Goal: Task Accomplishment & Management: Use online tool/utility

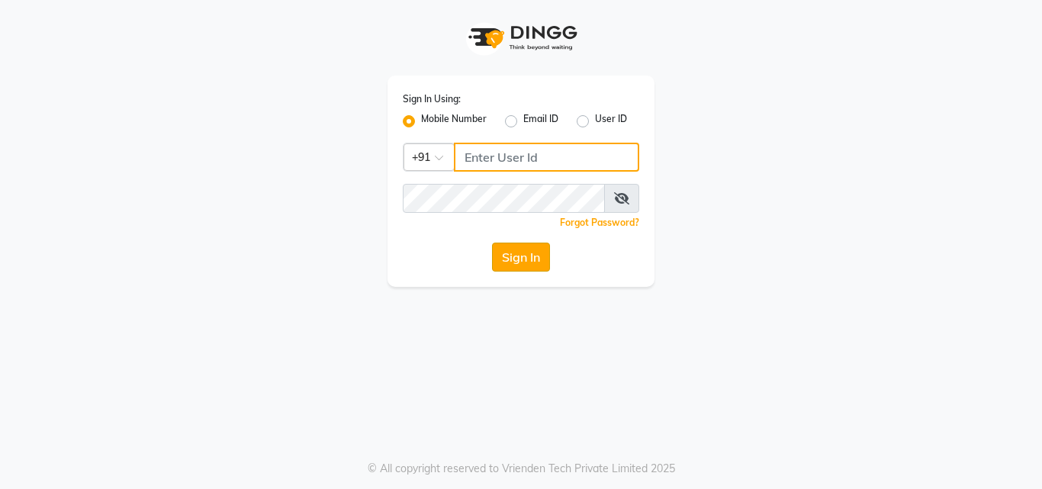
type input "9703629668"
click at [536, 258] on button "Sign In" at bounding box center [521, 256] width 58 height 29
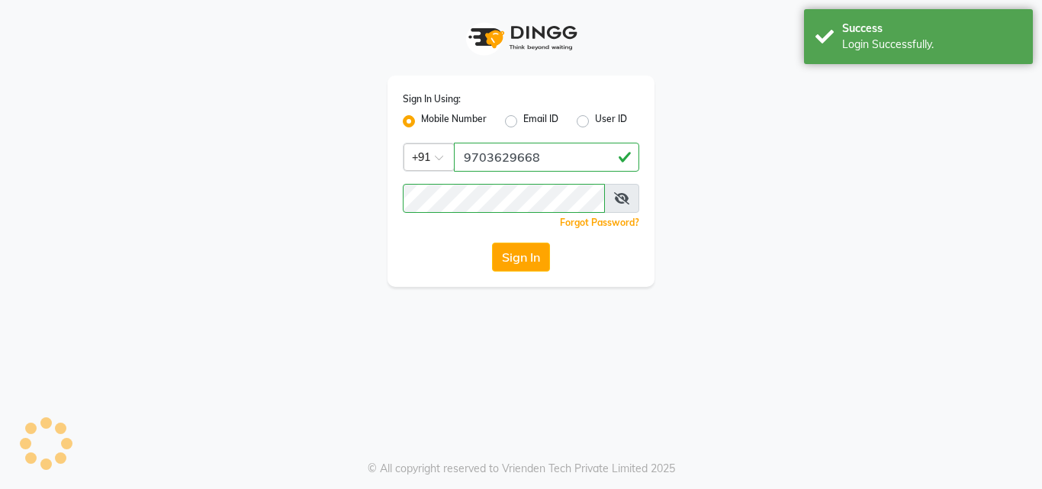
select select "service"
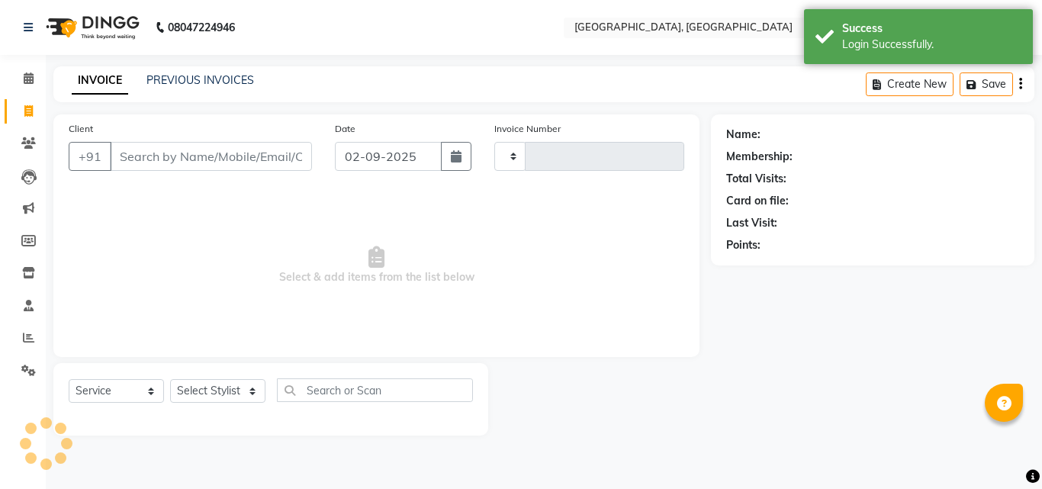
type input "1265"
select select "5506"
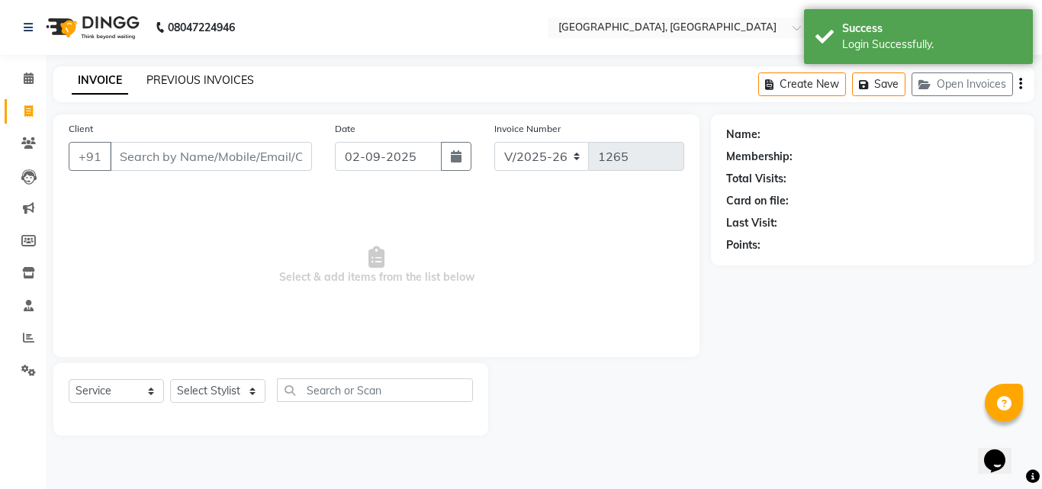
click at [192, 75] on link "PREVIOUS INVOICES" at bounding box center [200, 80] width 108 height 14
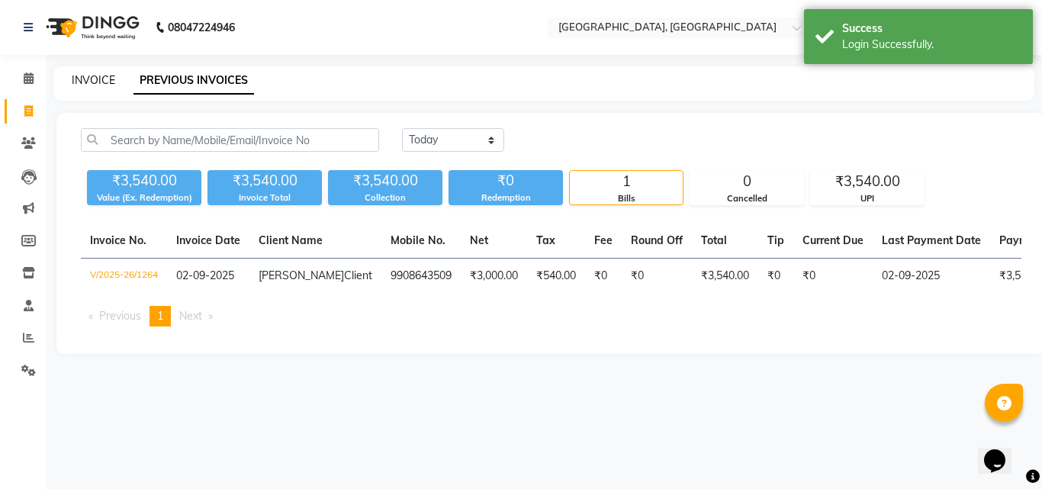
click at [104, 76] on link "INVOICE" at bounding box center [93, 80] width 43 height 14
select select "5506"
select select "service"
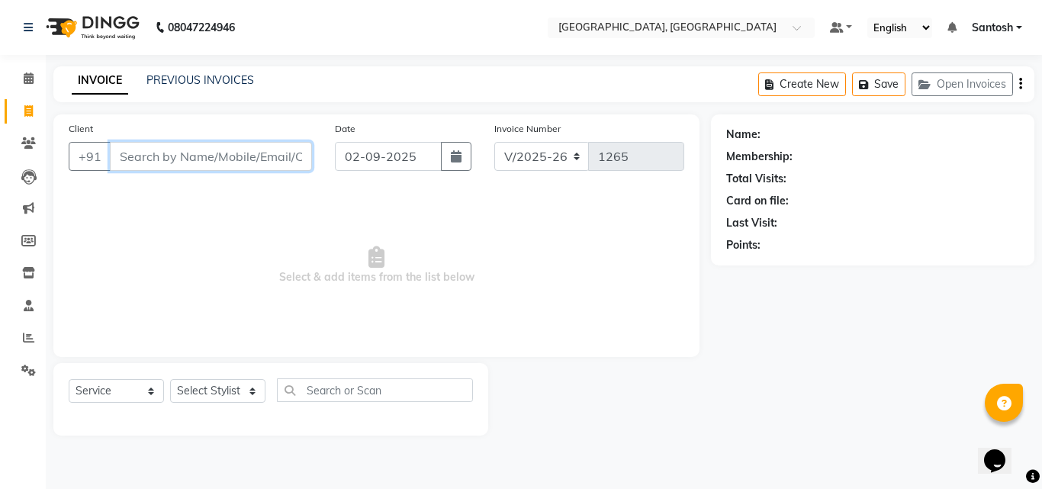
click at [186, 152] on input "Client" at bounding box center [211, 156] width 202 height 29
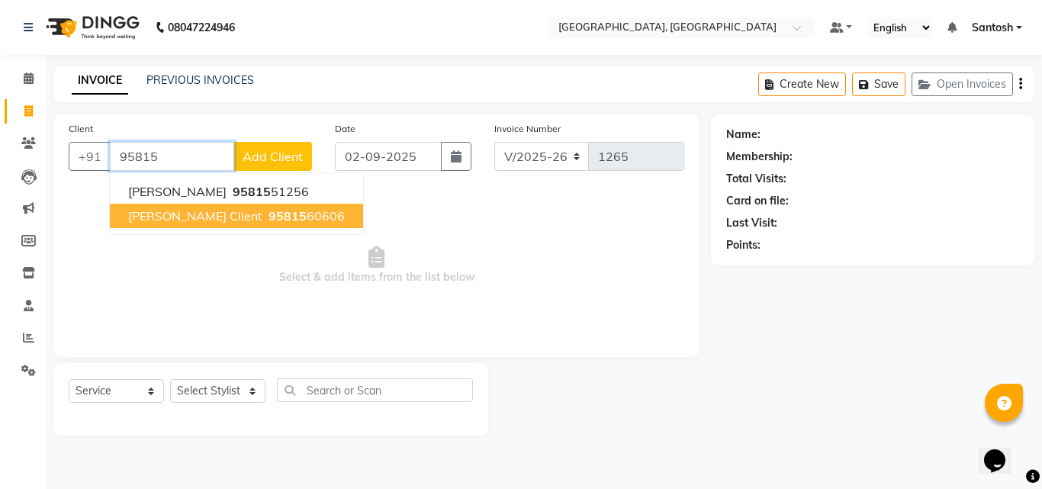
click at [293, 217] on button "Anirudh Client 95815 60606" at bounding box center [236, 216] width 253 height 24
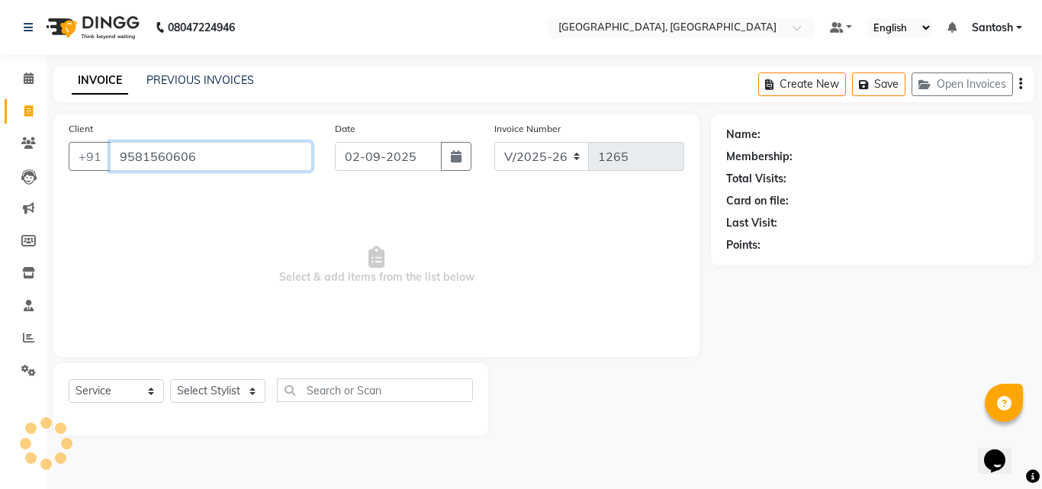
type input "9581560606"
select select "1: Object"
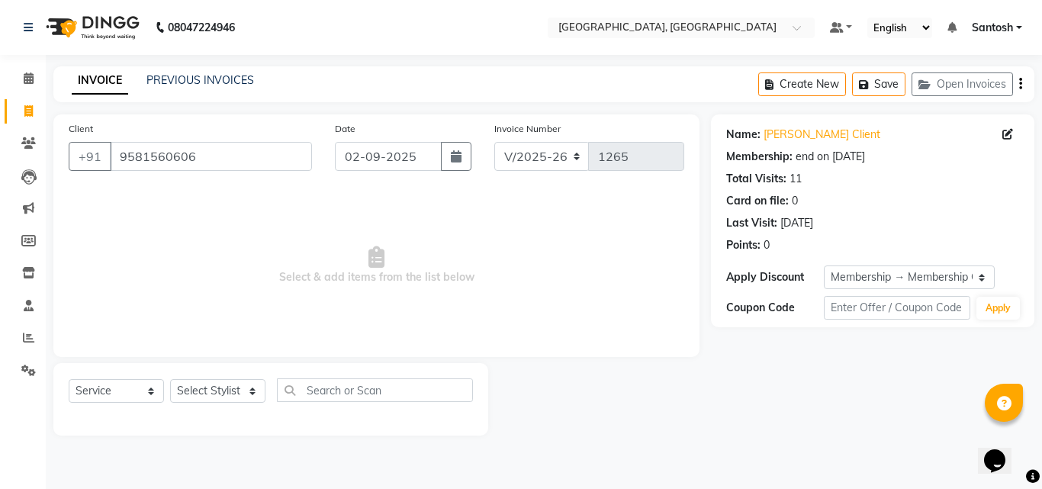
click at [787, 178] on div "Total Visits: 11" at bounding box center [872, 179] width 293 height 16
click at [794, 136] on link "Anirudh Client" at bounding box center [821, 135] width 117 height 16
click at [197, 78] on link "PREVIOUS INVOICES" at bounding box center [200, 80] width 108 height 14
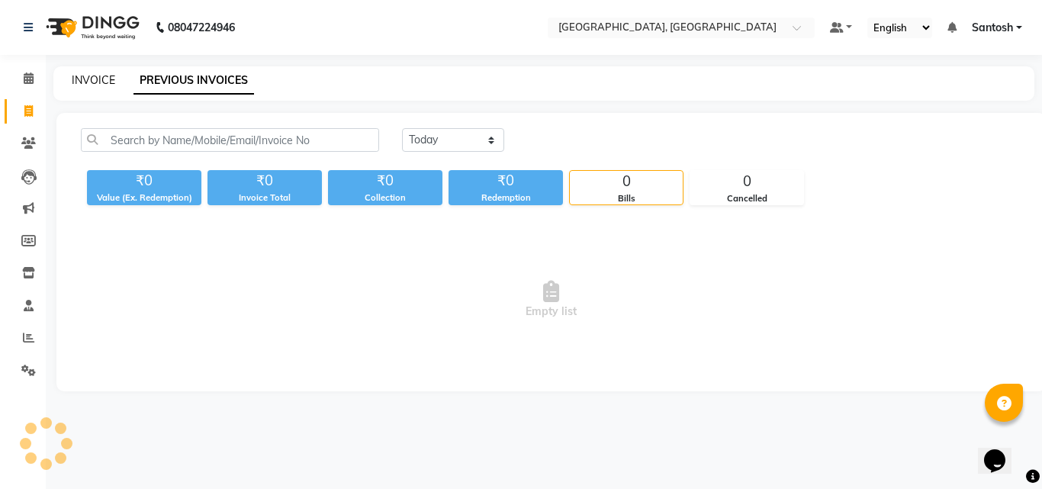
click at [88, 74] on link "INVOICE" at bounding box center [93, 80] width 43 height 14
select select "service"
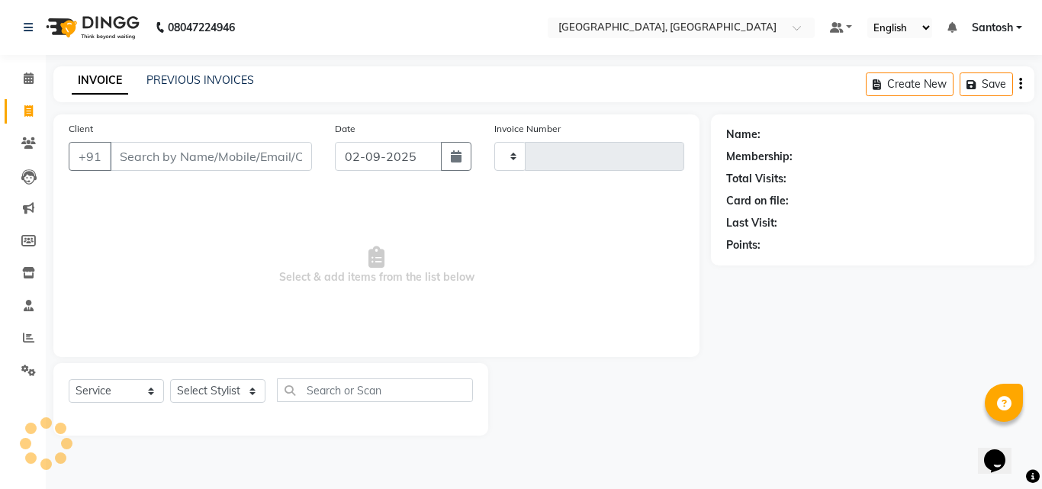
type input "1265"
select select "5506"
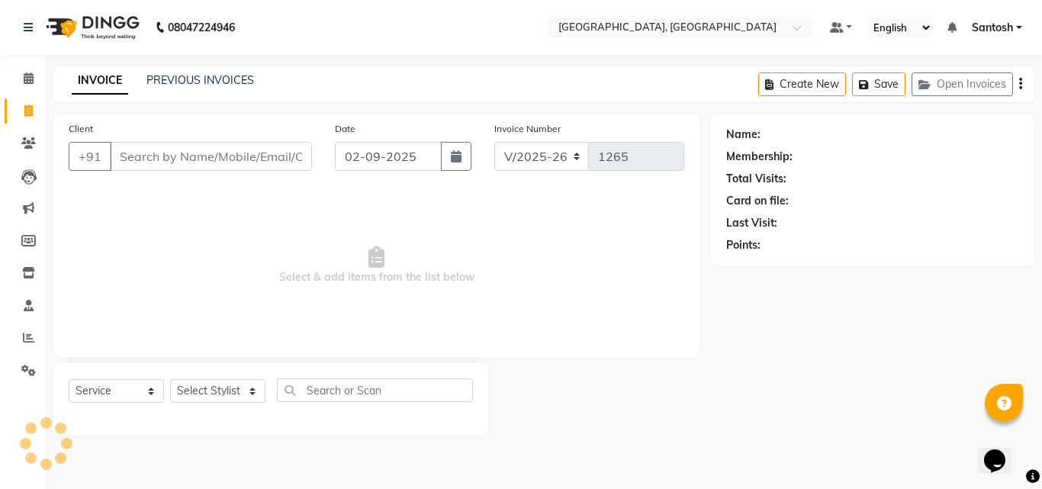
click at [207, 153] on input "Client" at bounding box center [211, 156] width 202 height 29
type input "a"
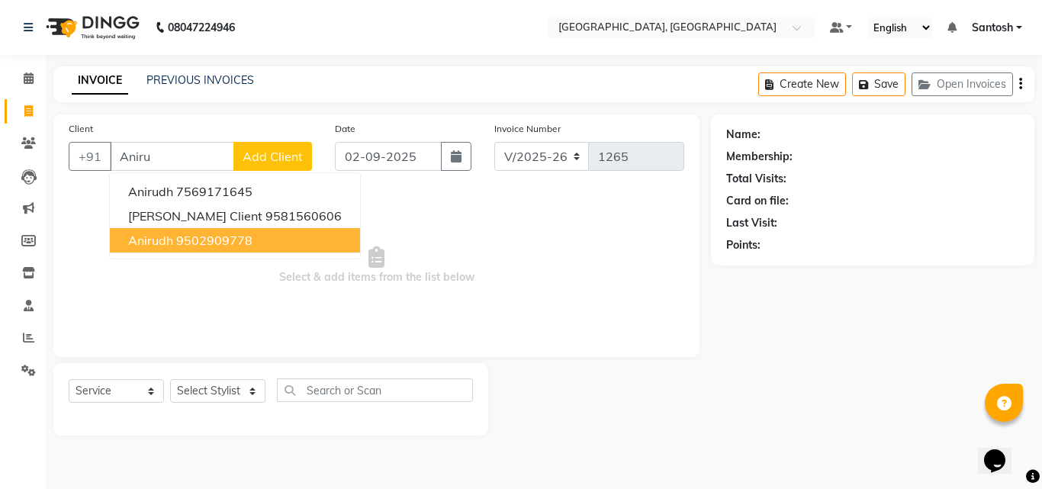
click at [239, 238] on ngb-highlight "9502909778" at bounding box center [214, 240] width 76 height 15
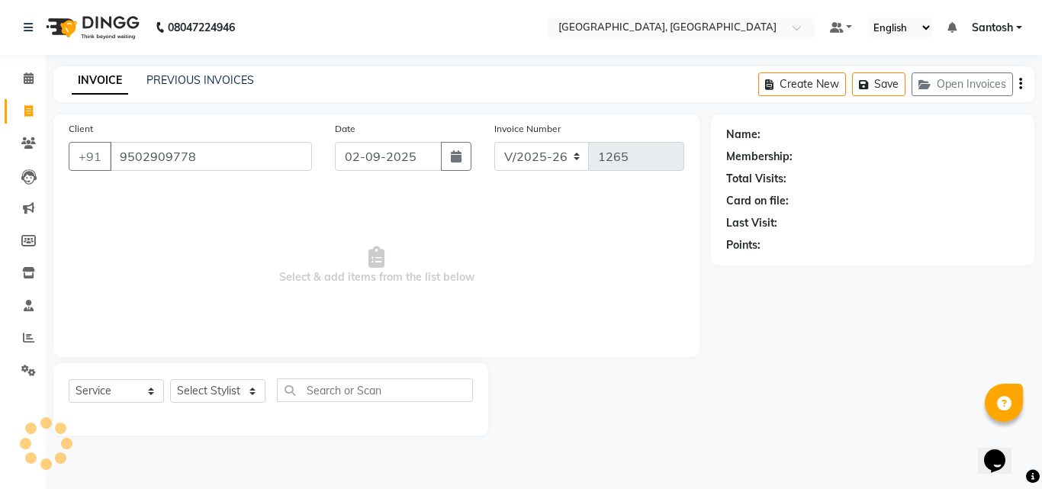
type input "9502909778"
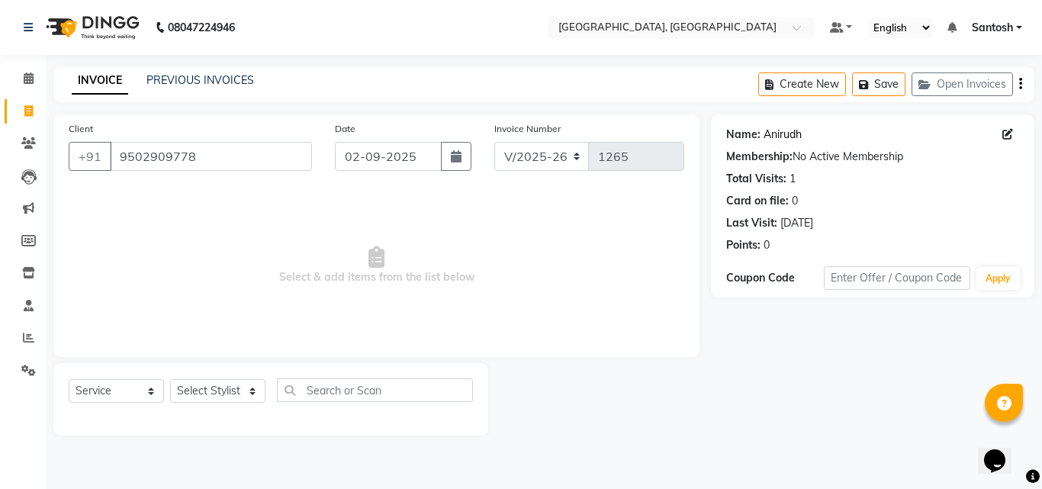
click at [788, 134] on link "Anirudh" at bounding box center [782, 135] width 38 height 16
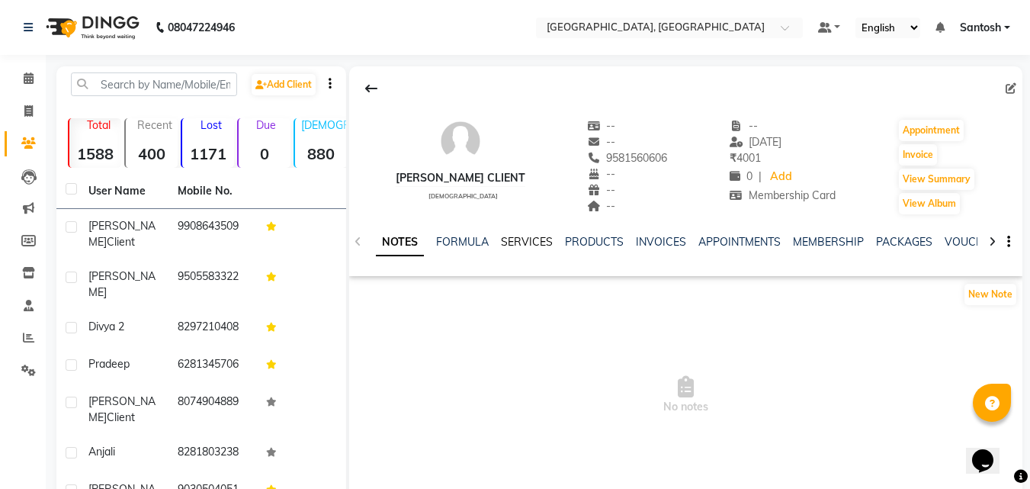
click at [525, 235] on link "SERVICES" at bounding box center [527, 242] width 52 height 14
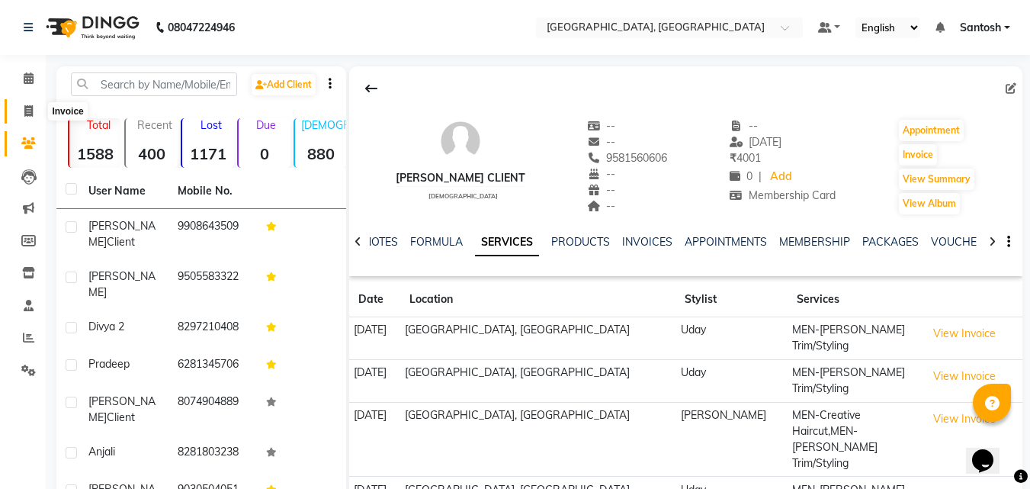
click at [28, 107] on icon at bounding box center [28, 110] width 8 height 11
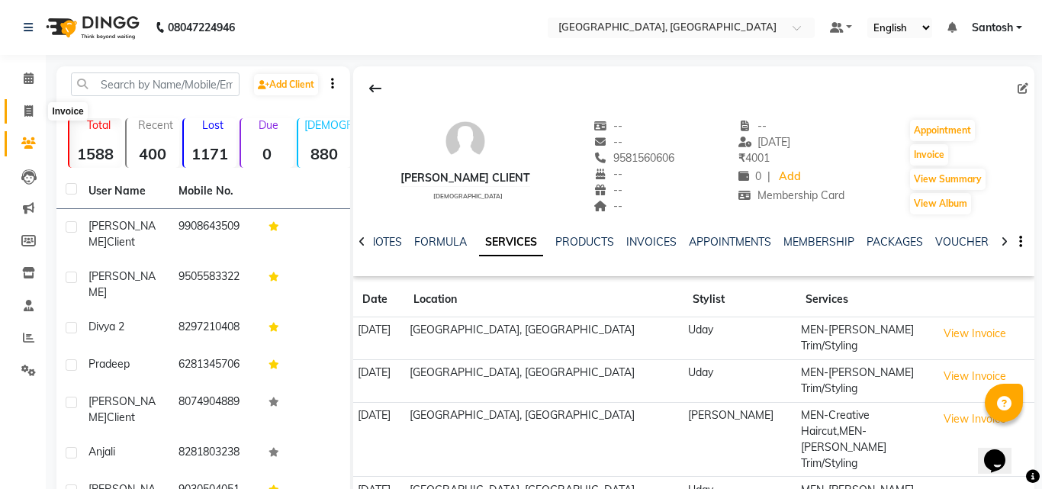
select select "5506"
select select "service"
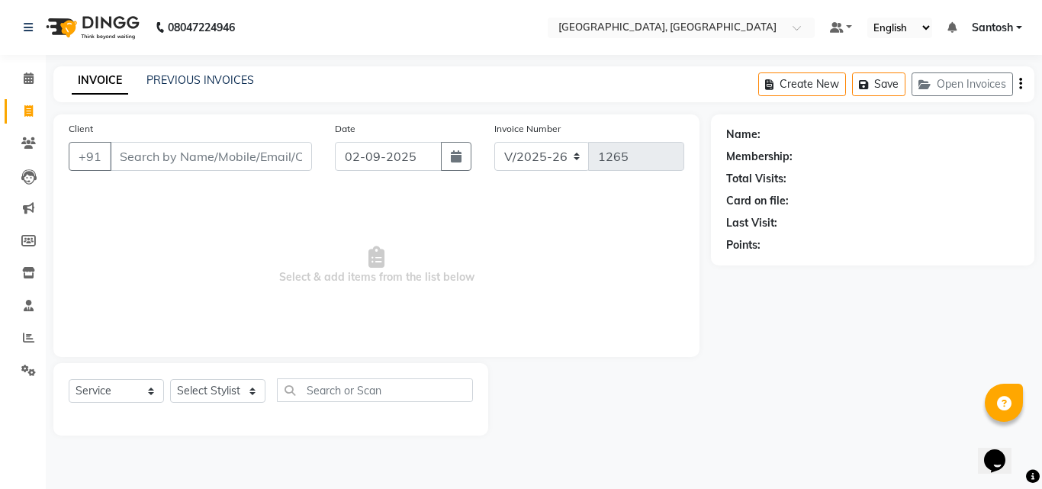
click at [252, 156] on input "Client" at bounding box center [211, 156] width 202 height 29
type input "a"
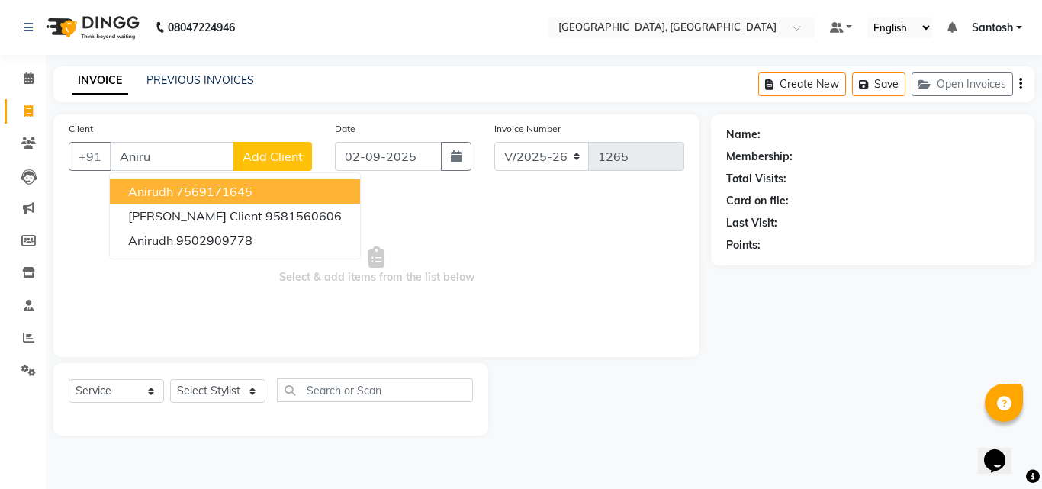
click at [214, 191] on ngb-highlight "7569171645" at bounding box center [214, 191] width 76 height 15
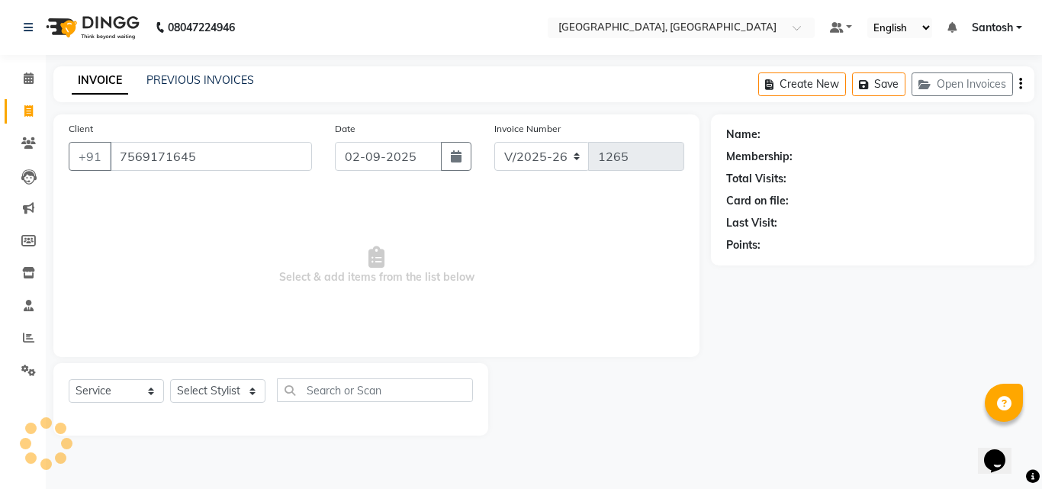
type input "7569171645"
select select "1: Object"
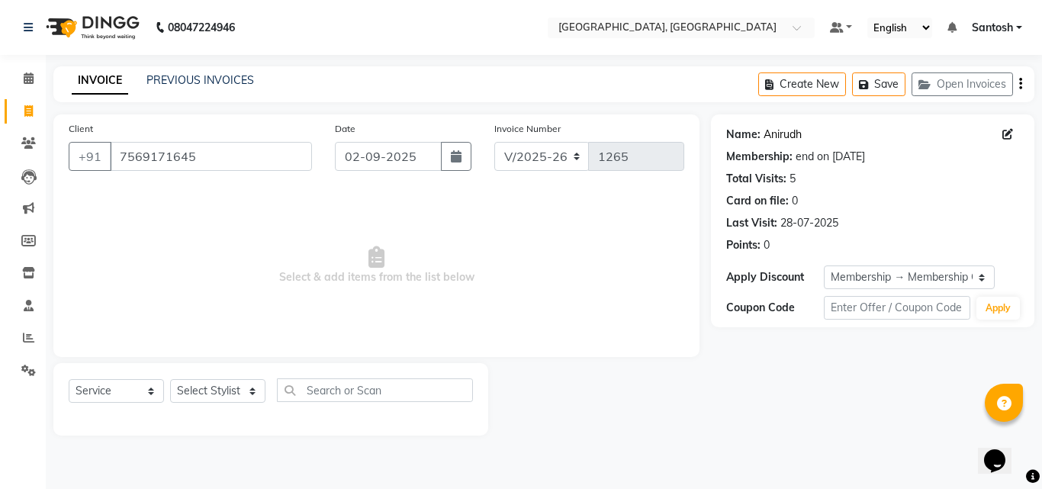
click at [773, 128] on link "Anirudh" at bounding box center [782, 135] width 38 height 16
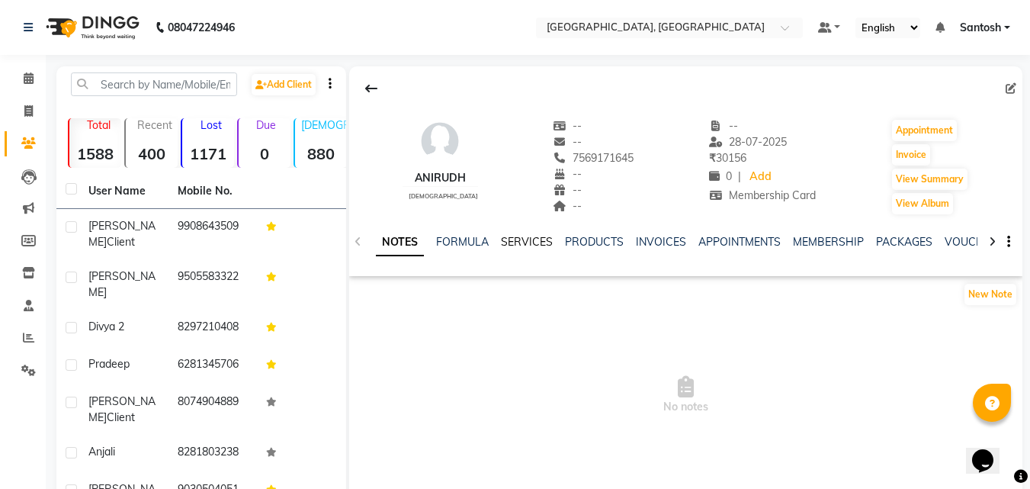
click at [541, 246] on link "SERVICES" at bounding box center [527, 242] width 52 height 14
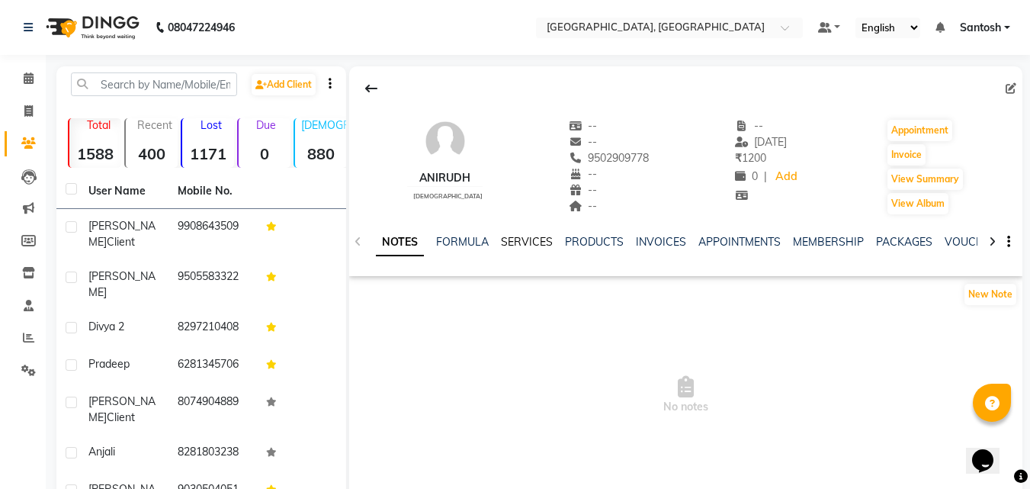
click at [527, 247] on link "SERVICES" at bounding box center [527, 242] width 52 height 14
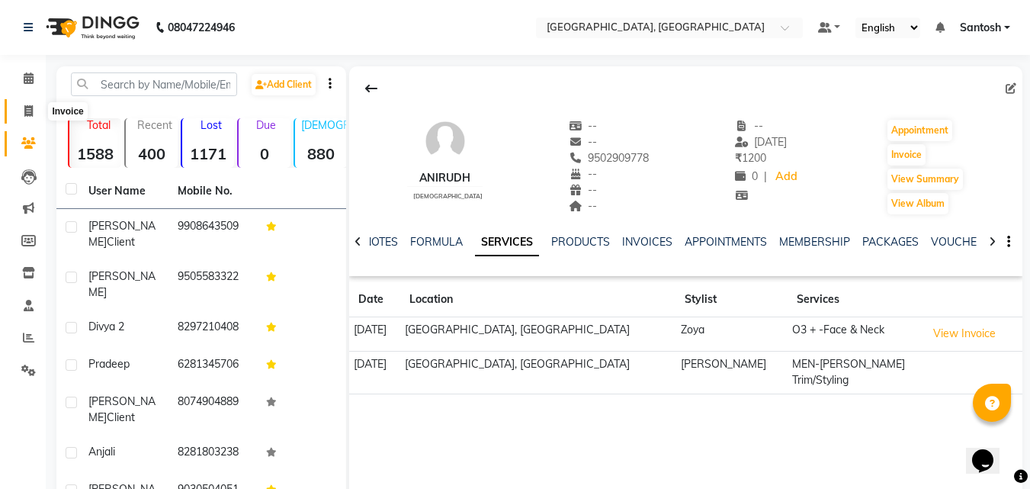
click at [28, 111] on icon at bounding box center [28, 110] width 8 height 11
select select "5506"
select select "service"
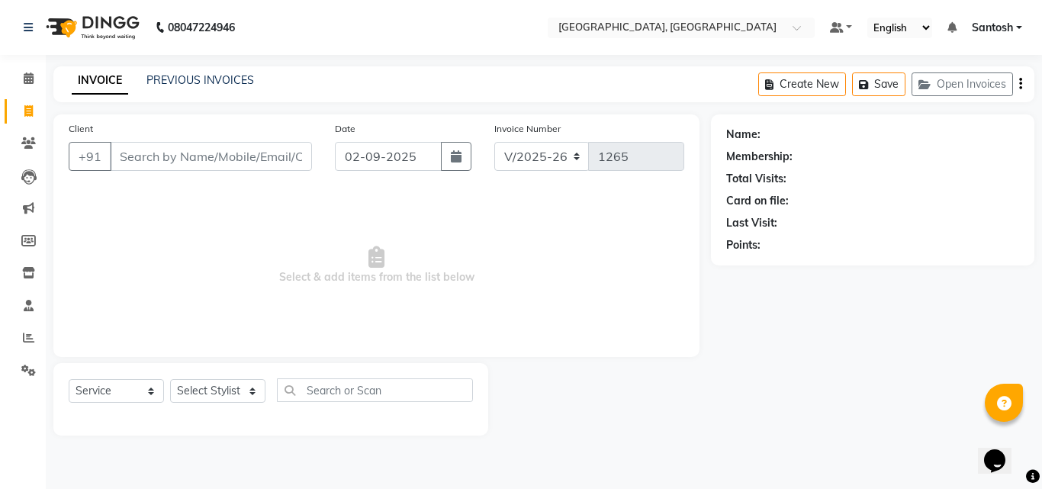
click at [217, 156] on input "Client" at bounding box center [211, 156] width 202 height 29
click at [184, 156] on input "Client" at bounding box center [211, 156] width 202 height 29
click at [225, 393] on select "Select Stylist Ashwini Manager Prashanth Rohtash Sirisha Swapna Uday" at bounding box center [217, 391] width 95 height 24
click at [397, 294] on span "Select & add items from the list below" at bounding box center [376, 265] width 615 height 153
click at [240, 156] on input "Client" at bounding box center [211, 156] width 202 height 29
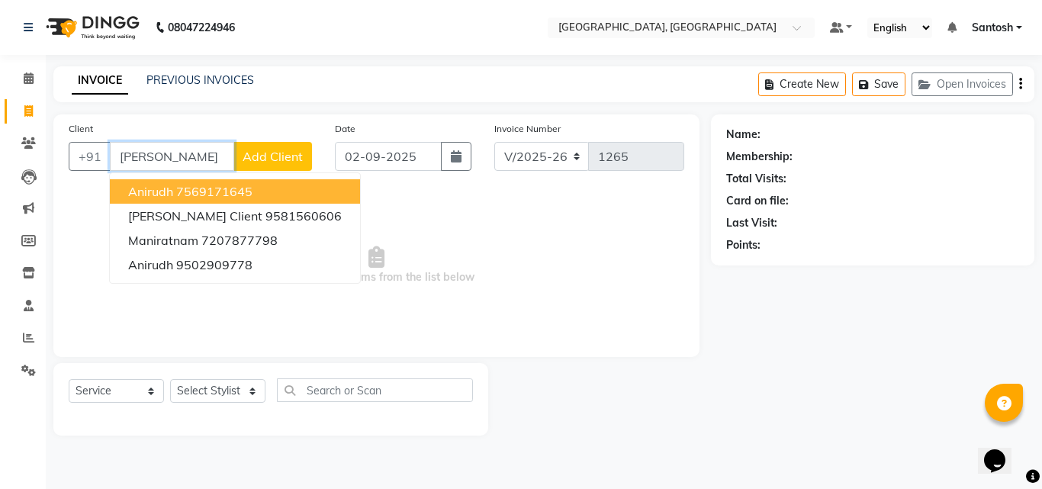
type input "[PERSON_NAME]"
click at [240, 156] on button "Add Client" at bounding box center [272, 156] width 79 height 29
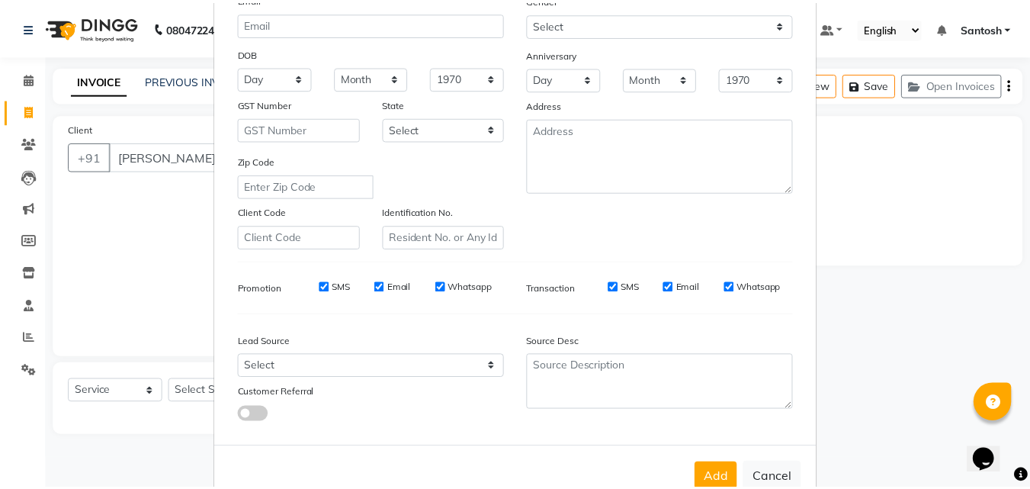
scroll to position [215, 0]
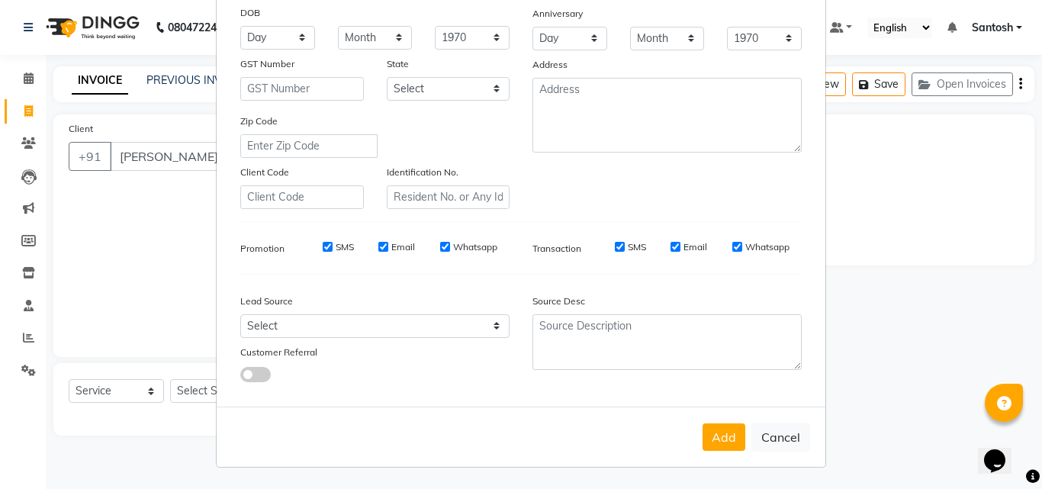
click at [850, 446] on ngb-modal-window "Add Client Generate Dummy Number Name Anir Email DOB Day 01 02 03 04 05 06 07 0…" at bounding box center [521, 244] width 1042 height 489
click at [790, 442] on button "Cancel" at bounding box center [780, 436] width 59 height 29
select select
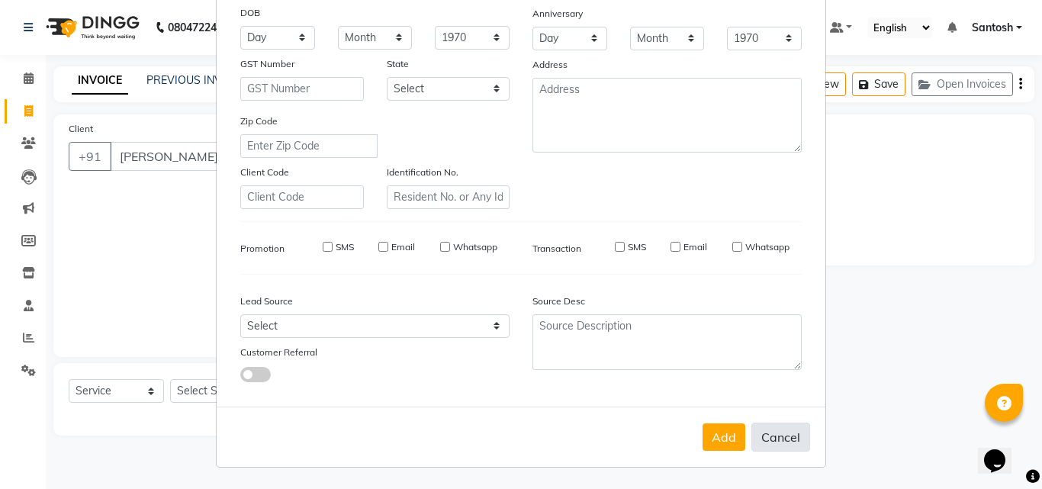
select select
checkbox input "false"
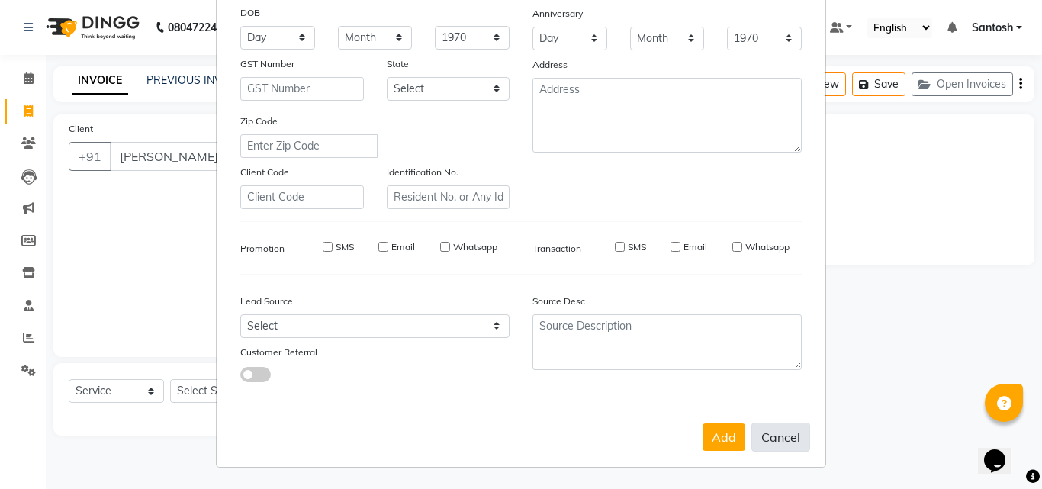
checkbox input "false"
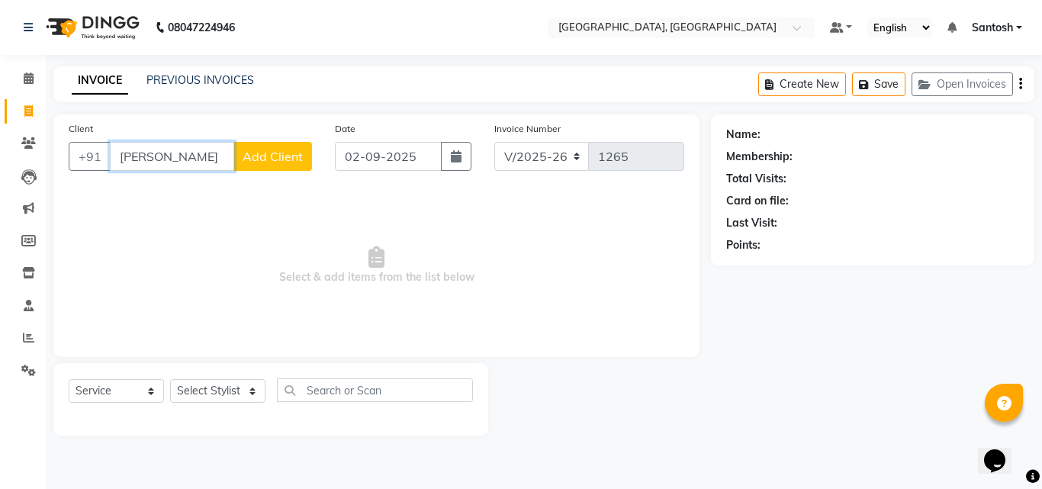
drag, startPoint x: 166, startPoint y: 160, endPoint x: 0, endPoint y: 82, distance: 183.9
click at [0, 82] on app-home "08047224946 Select Location × Manea The Salon, Srinagar Colony Default Panel My…" at bounding box center [521, 229] width 1042 height 458
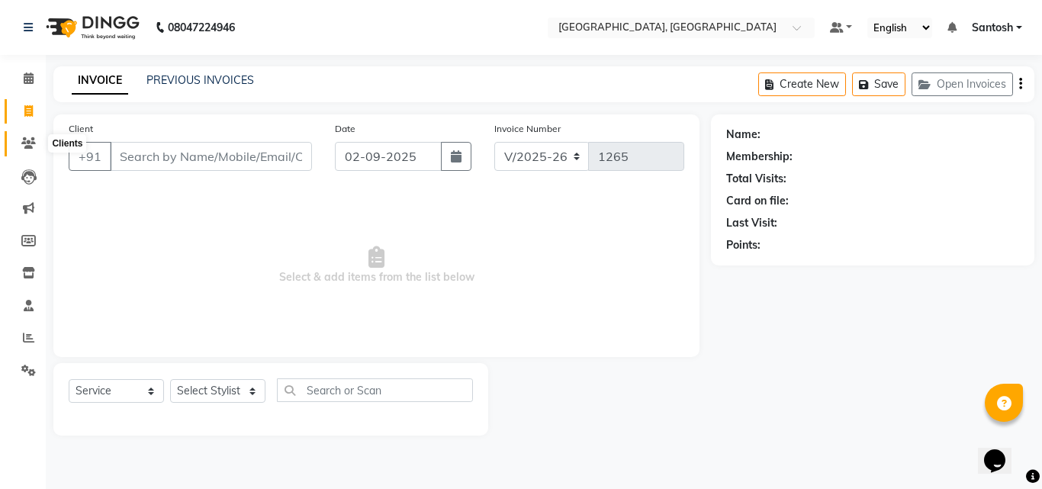
click at [32, 146] on icon at bounding box center [28, 142] width 14 height 11
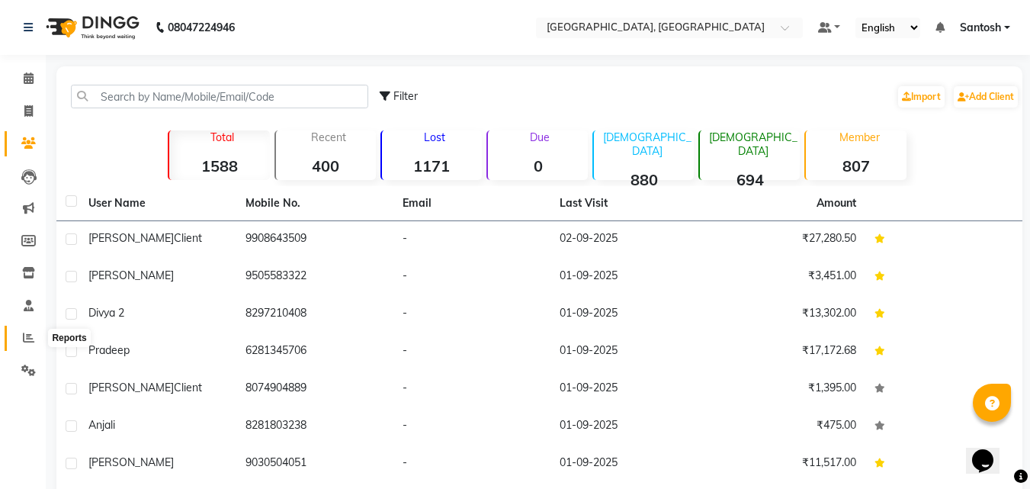
click at [32, 336] on icon at bounding box center [28, 337] width 11 height 11
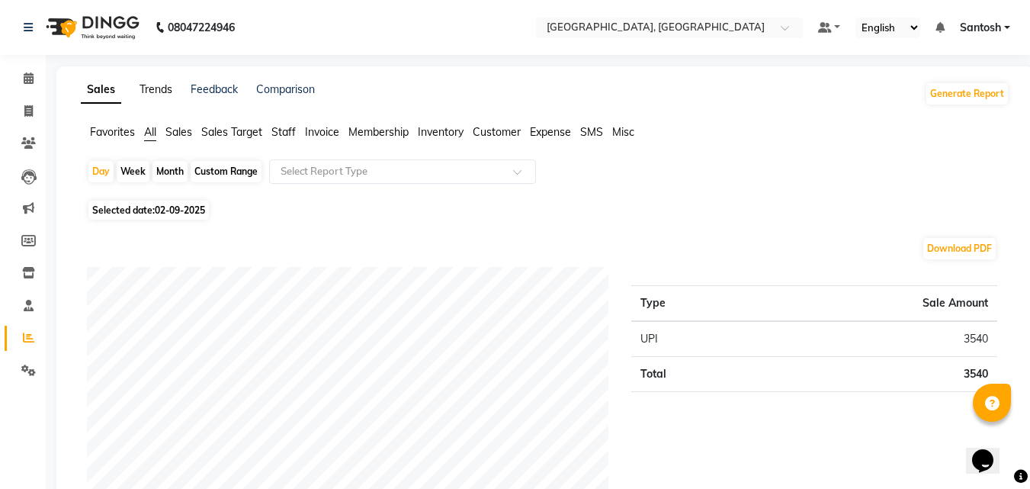
click at [157, 95] on link "Trends" at bounding box center [156, 89] width 33 height 14
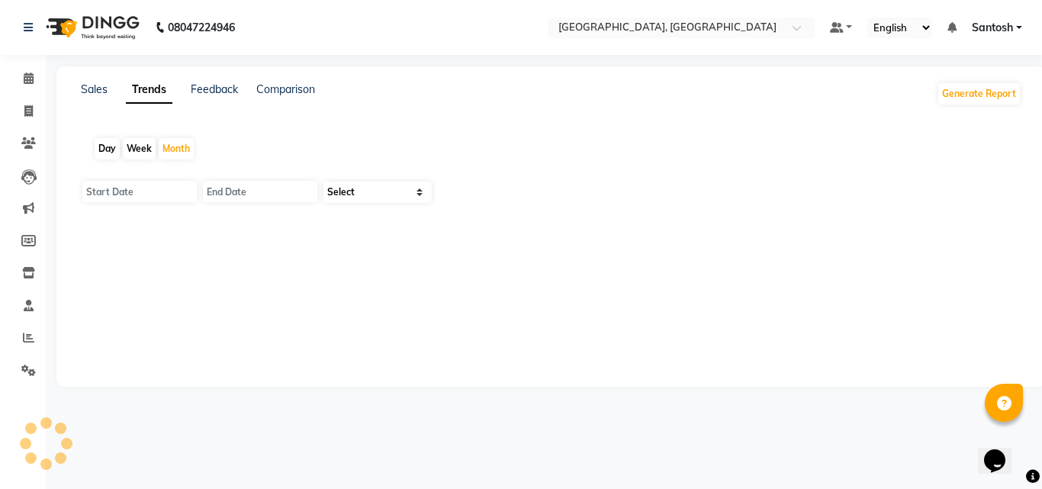
type input "01-09-2025"
type input "30-09-2025"
select select "by_client"
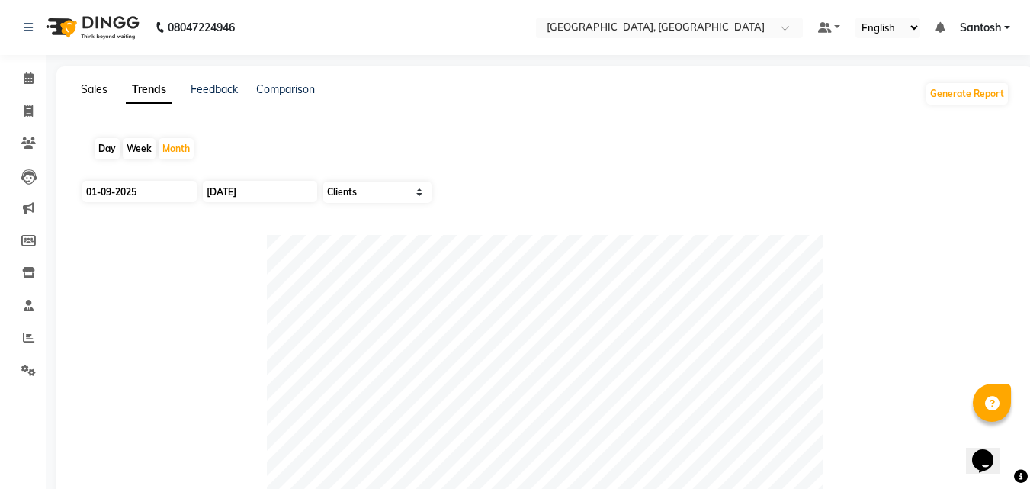
click at [101, 85] on link "Sales" at bounding box center [94, 89] width 27 height 14
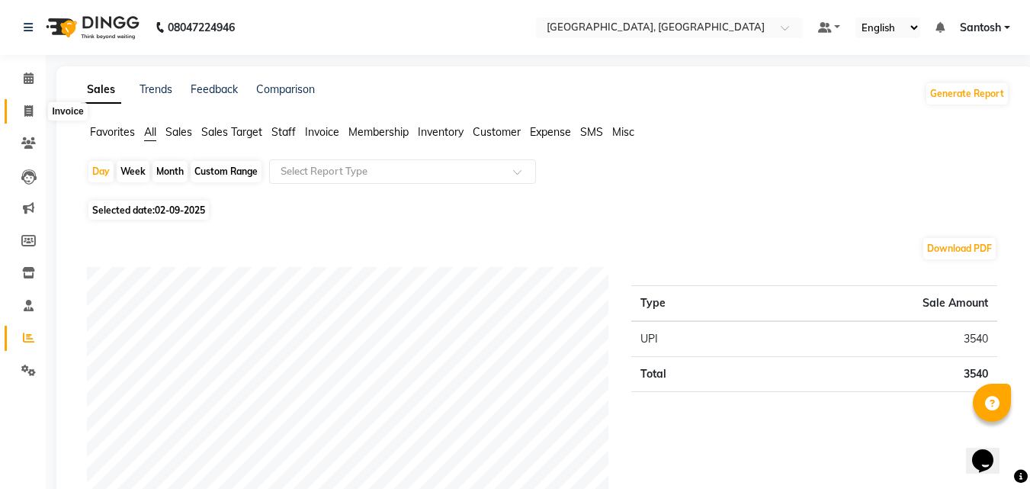
click at [27, 119] on span at bounding box center [28, 112] width 27 height 18
select select "service"
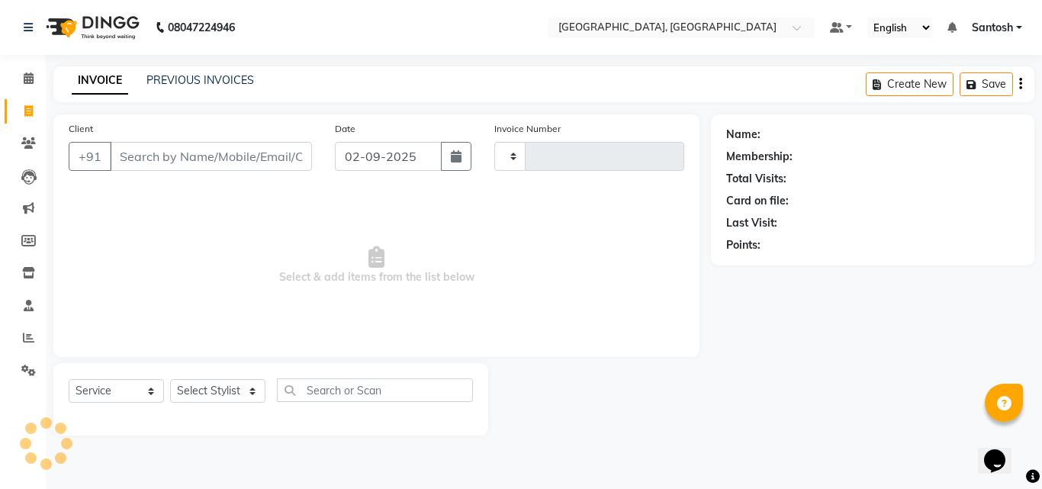
type input "1265"
select select "5506"
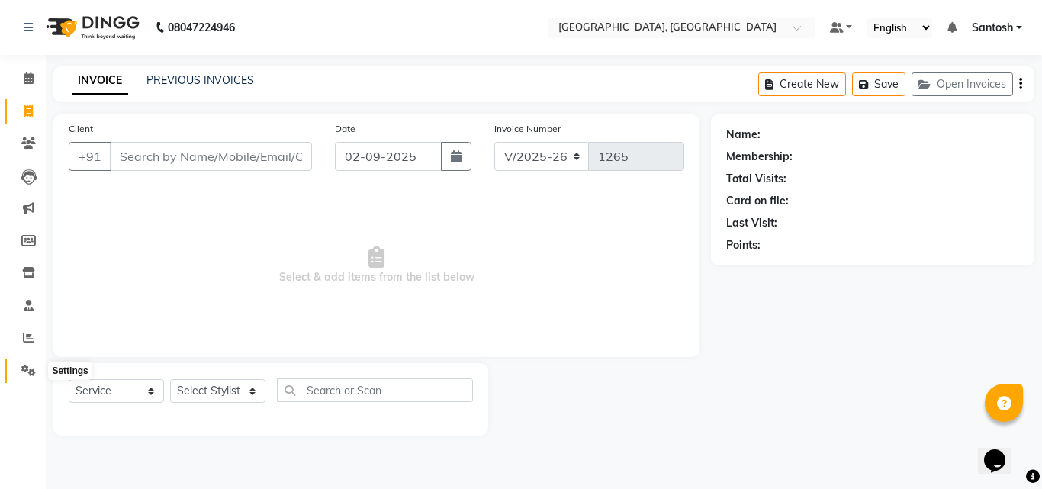
click at [27, 370] on icon at bounding box center [28, 369] width 14 height 11
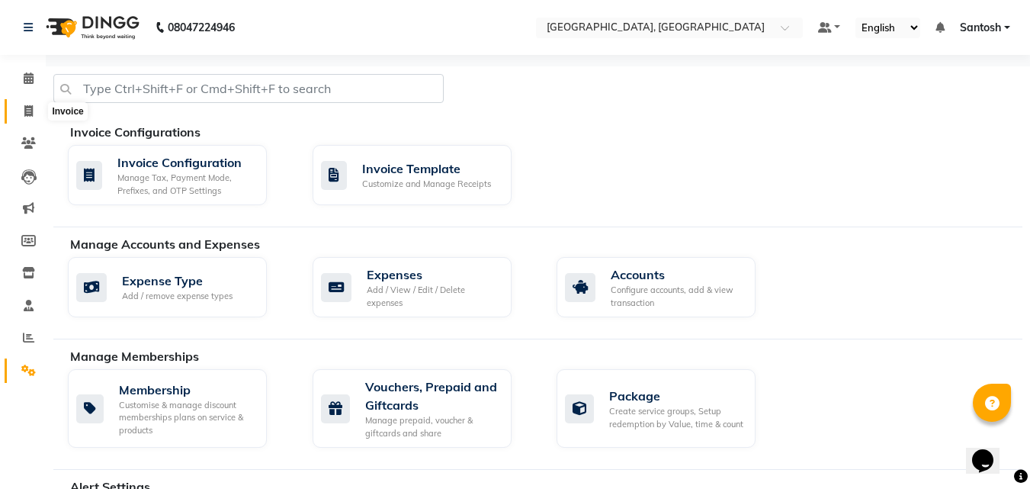
click at [29, 114] on icon at bounding box center [28, 110] width 8 height 11
select select "service"
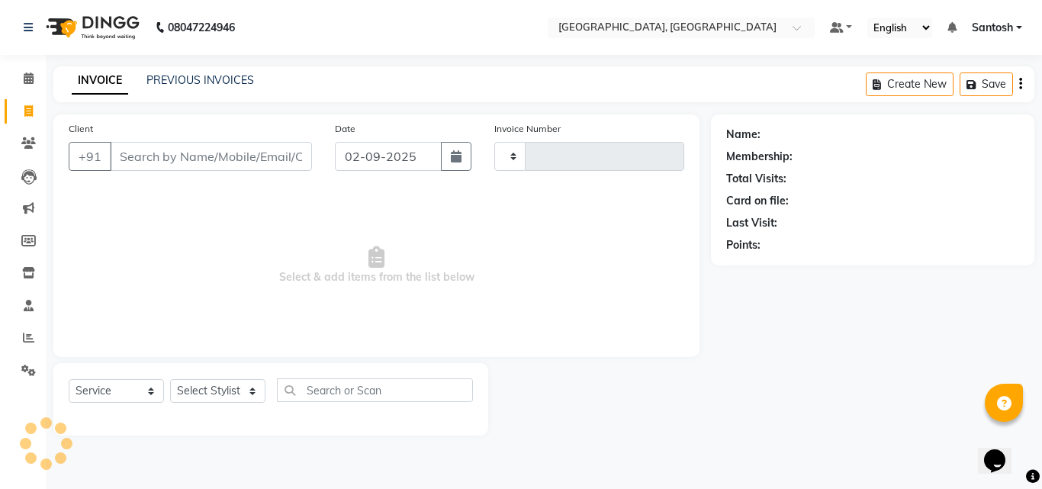
type input "1265"
select select "5506"
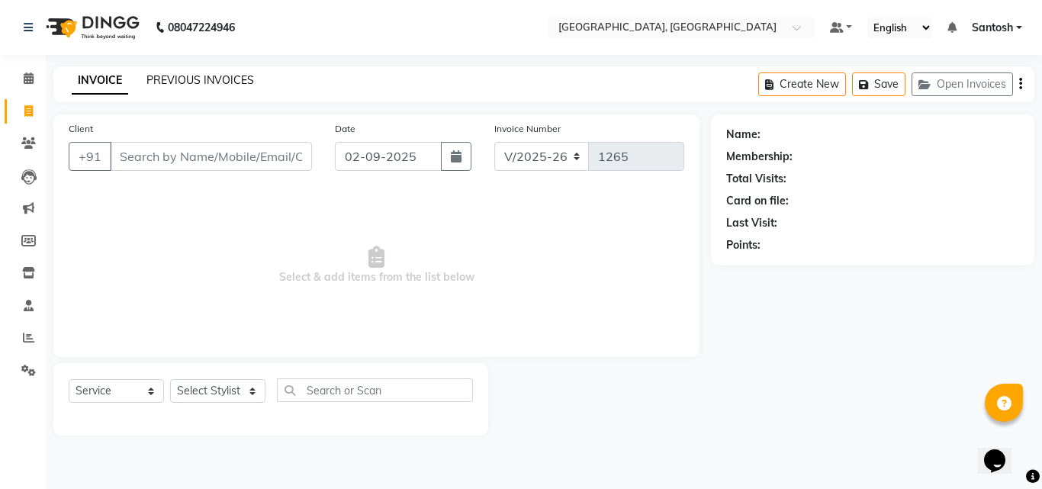
click at [172, 80] on link "PREVIOUS INVOICES" at bounding box center [200, 80] width 108 height 14
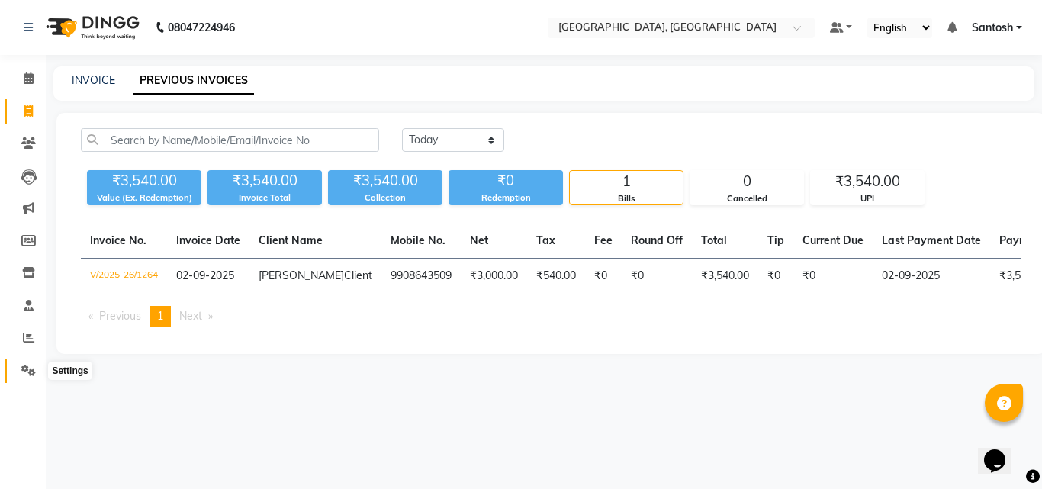
click at [26, 371] on icon at bounding box center [28, 369] width 14 height 11
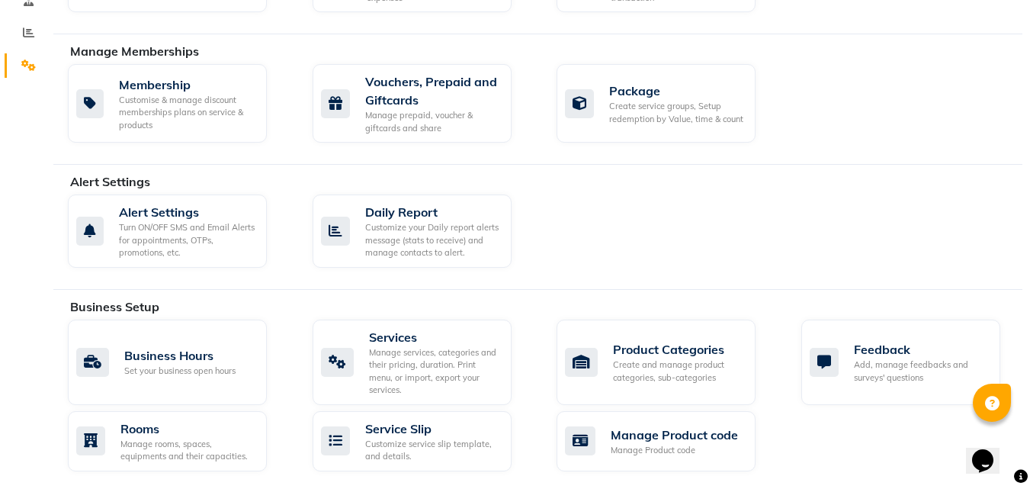
scroll to position [381, 0]
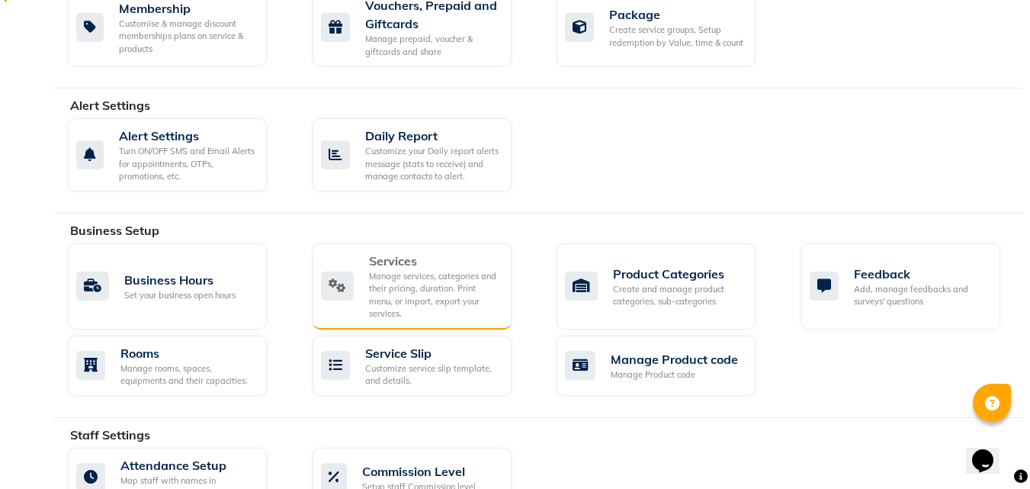
click at [398, 284] on div "Manage services, categories and their pricing, duration. Print menu, or import,…" at bounding box center [434, 295] width 130 height 50
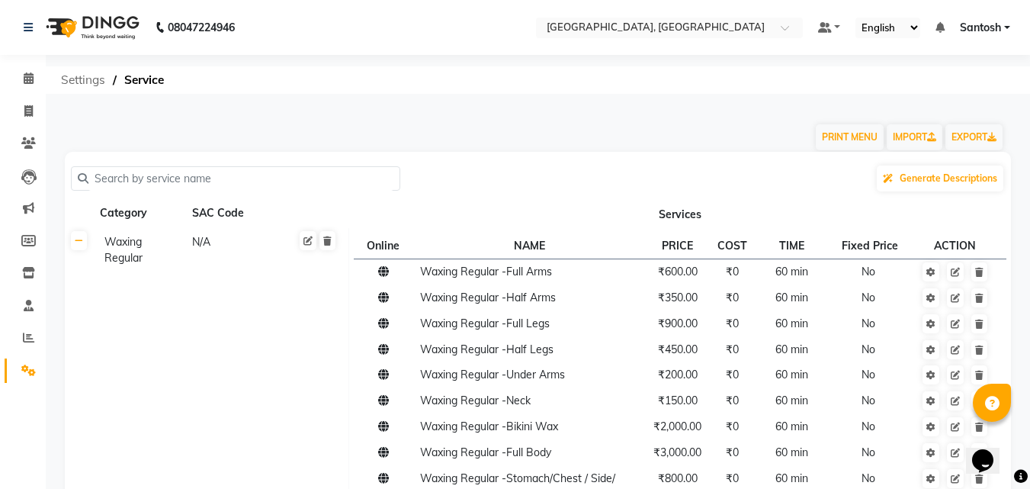
click at [92, 75] on span "Settings" at bounding box center [82, 79] width 59 height 27
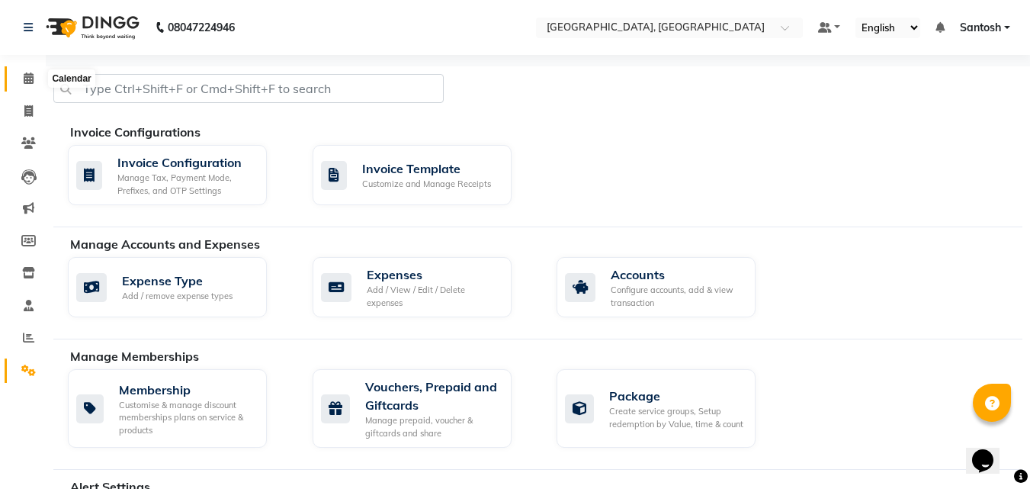
click at [30, 82] on icon at bounding box center [29, 77] width 10 height 11
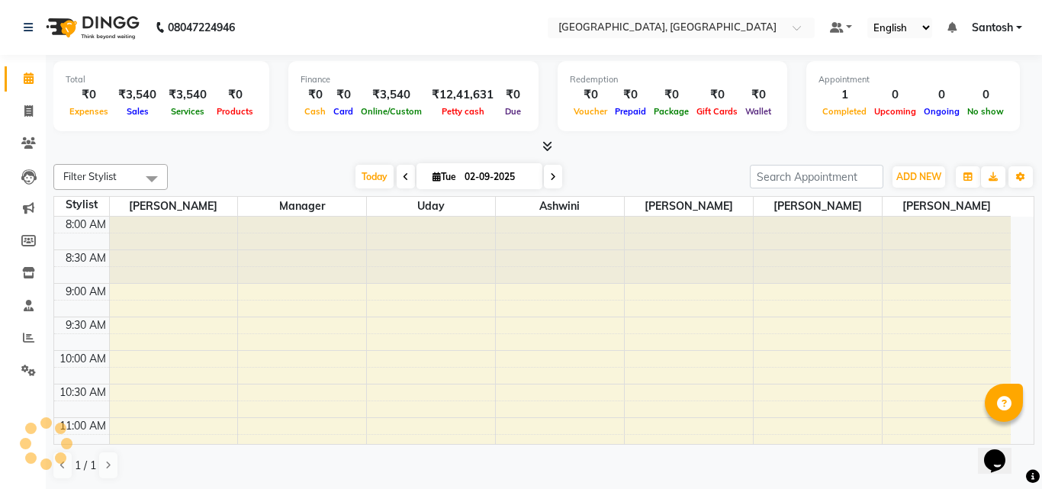
scroll to position [538, 0]
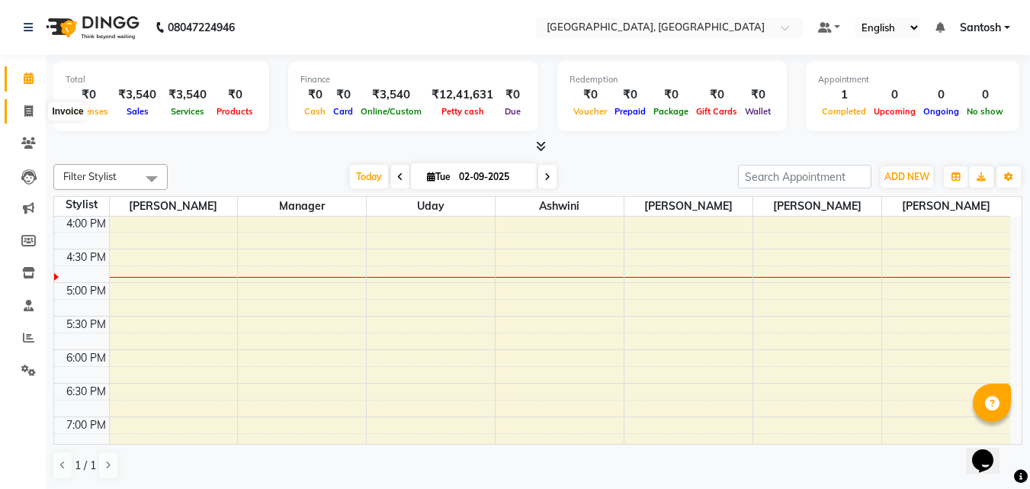
click at [25, 116] on icon at bounding box center [28, 110] width 8 height 11
select select "service"
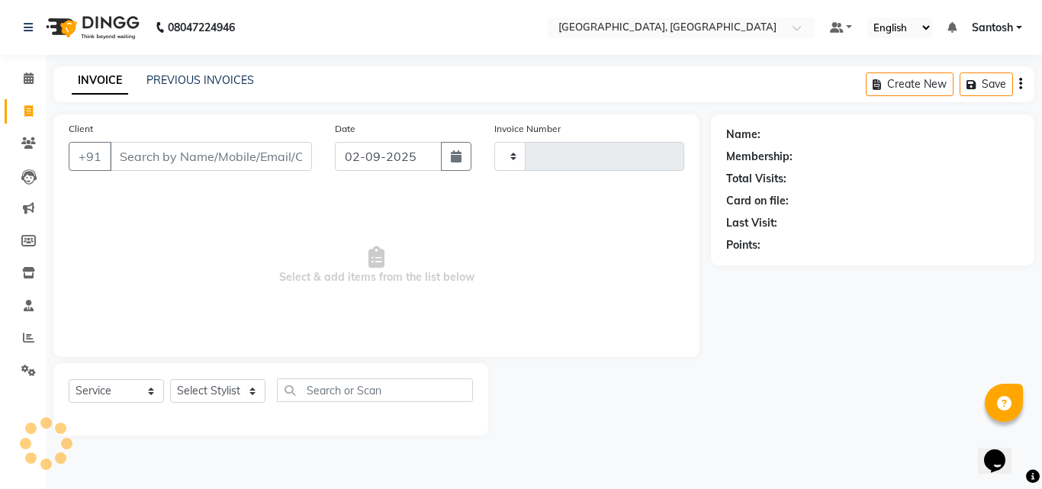
type input "1265"
select select "5506"
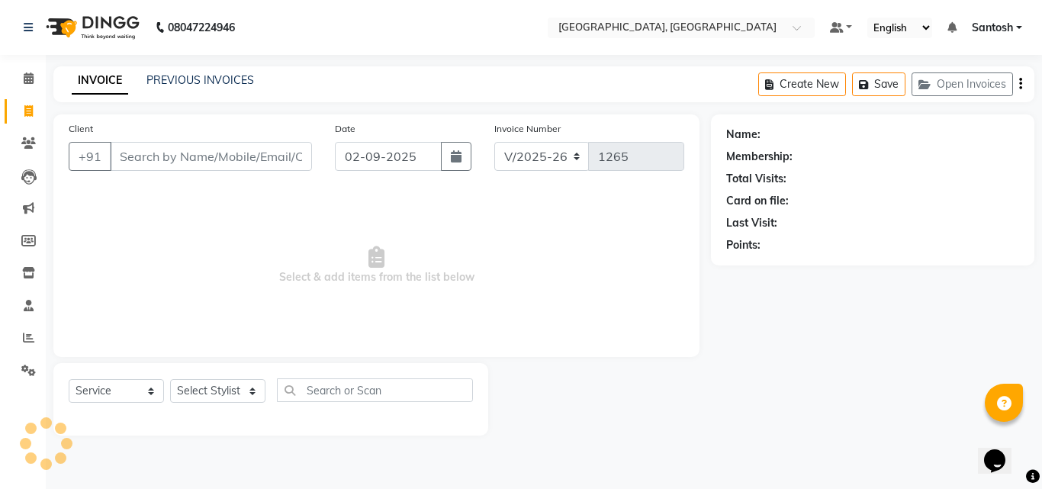
click at [192, 159] on input "Client" at bounding box center [211, 156] width 202 height 29
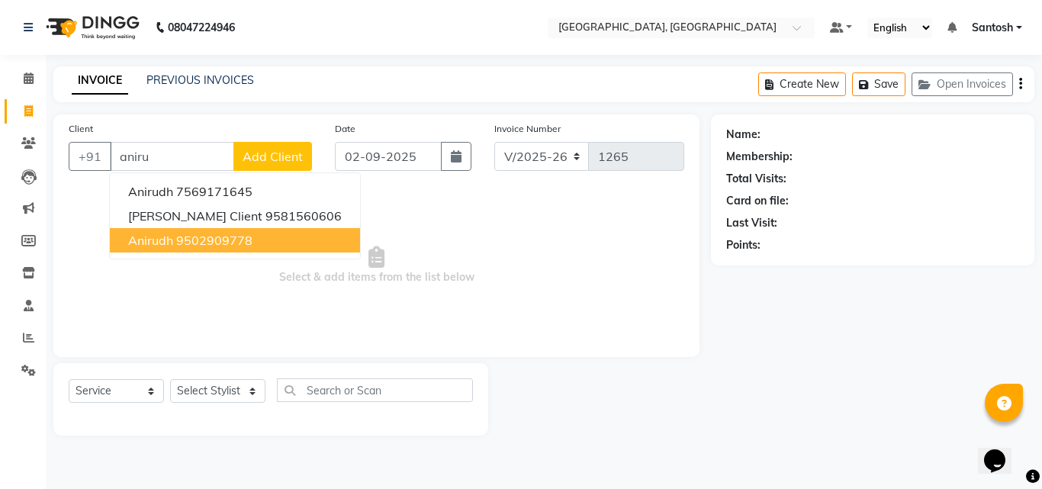
click at [201, 242] on ngb-highlight "9502909778" at bounding box center [214, 240] width 76 height 15
type input "9502909778"
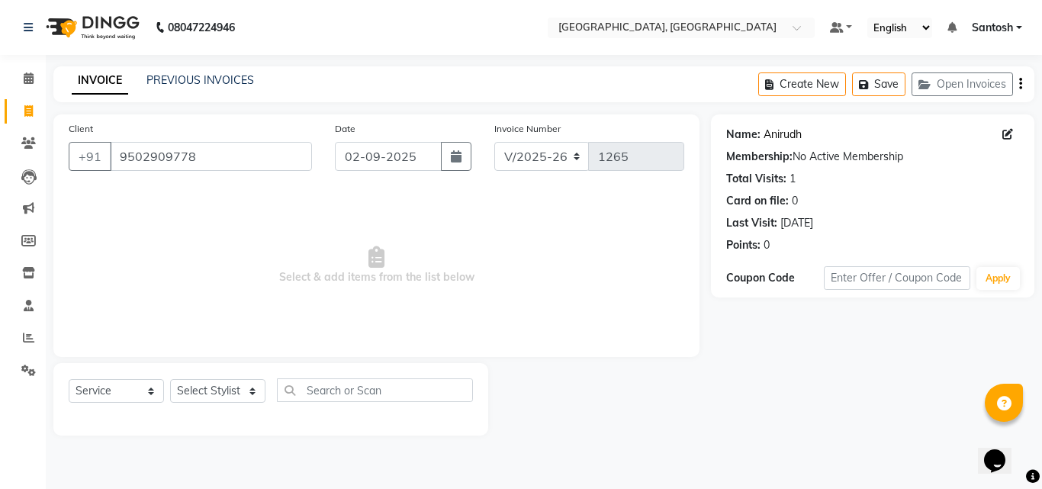
click at [776, 134] on link "Anirudh" at bounding box center [782, 135] width 38 height 16
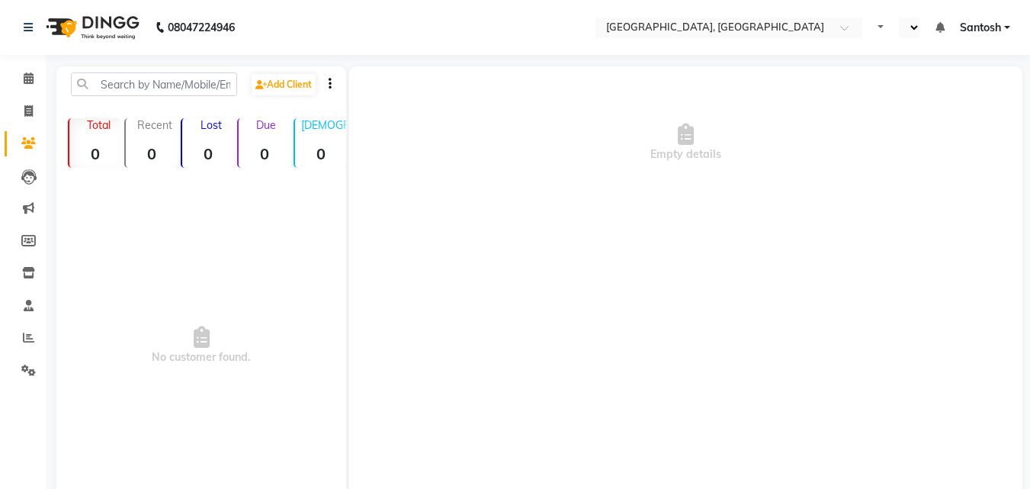
select select "en"
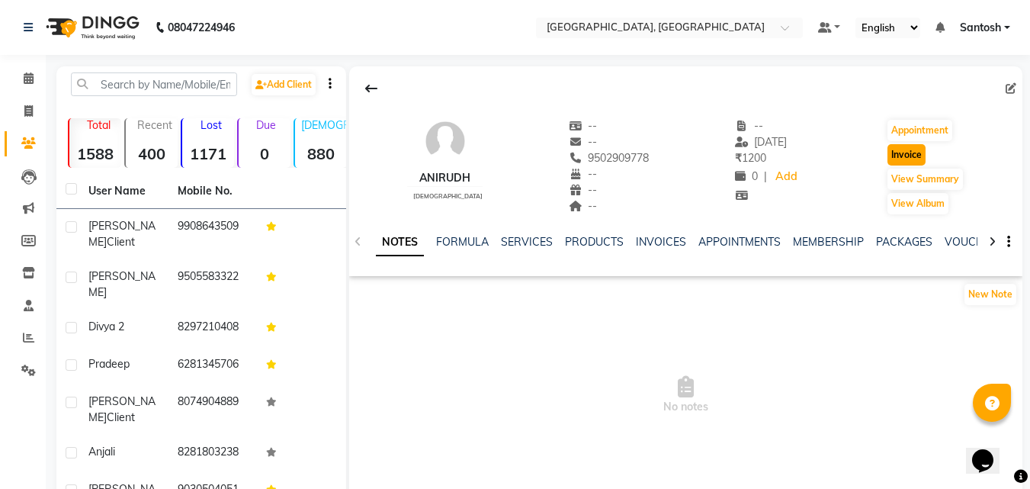
click at [901, 156] on button "Invoice" at bounding box center [907, 154] width 38 height 21
select select "service"
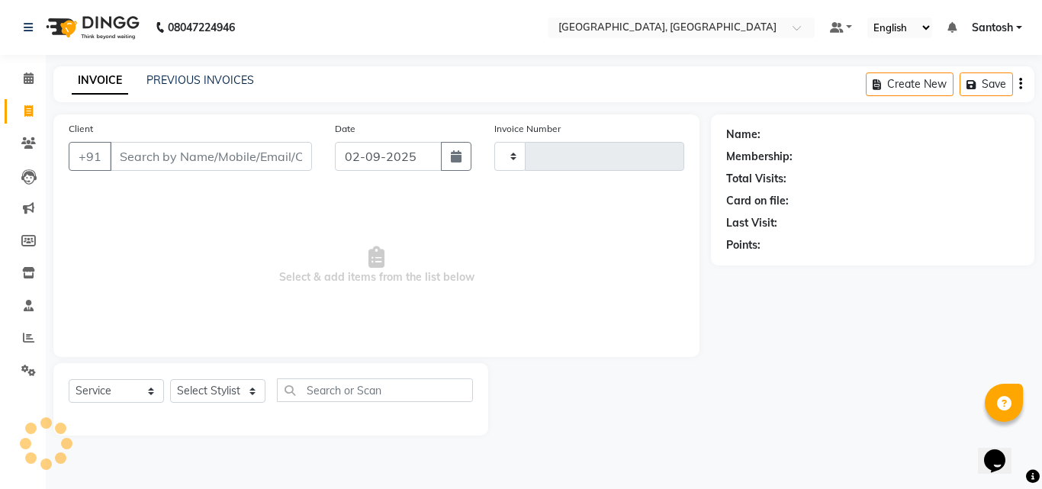
type input "1265"
select select "5506"
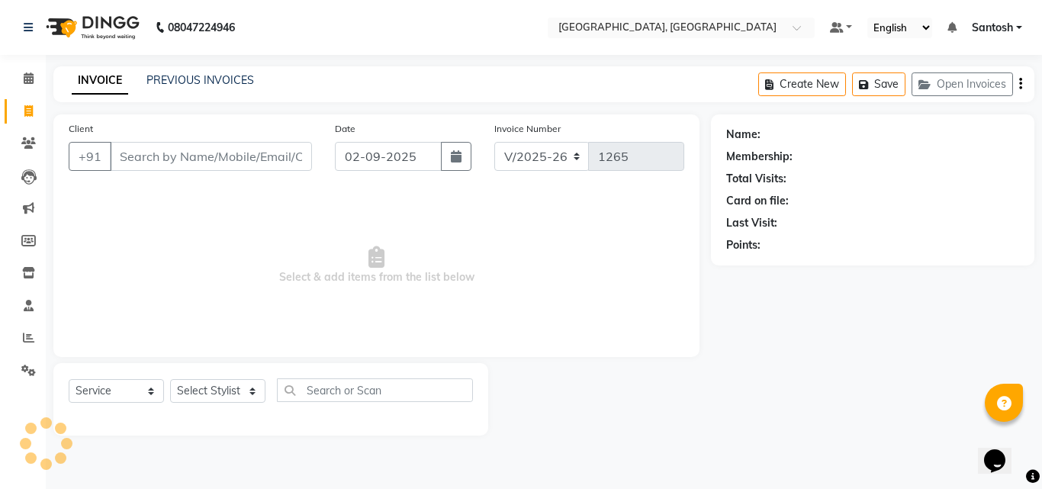
type input "9502909778"
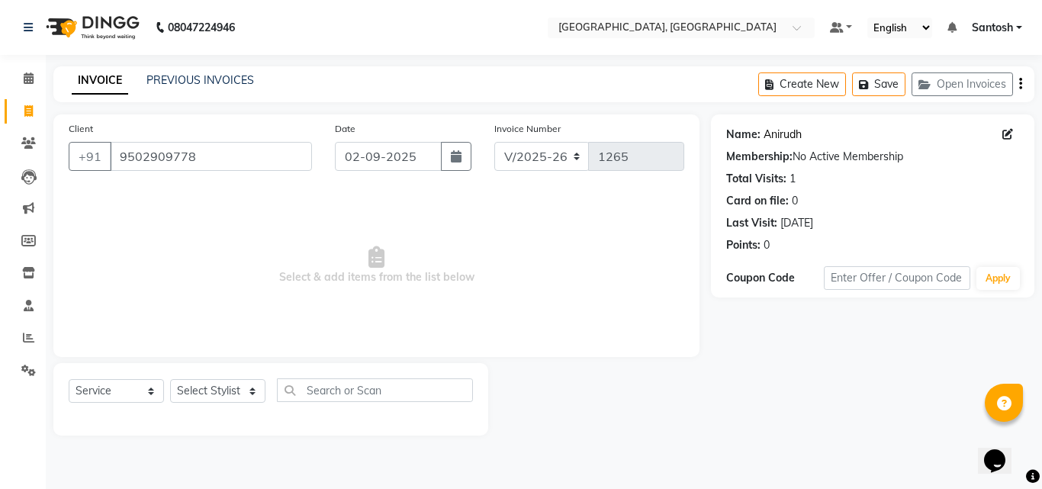
click at [775, 128] on link "Anirudh" at bounding box center [782, 135] width 38 height 16
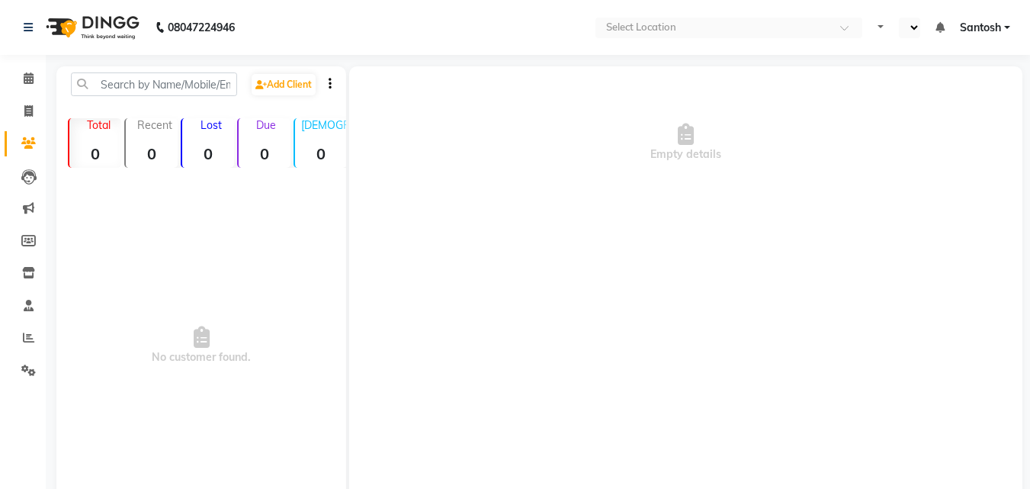
select select "en"
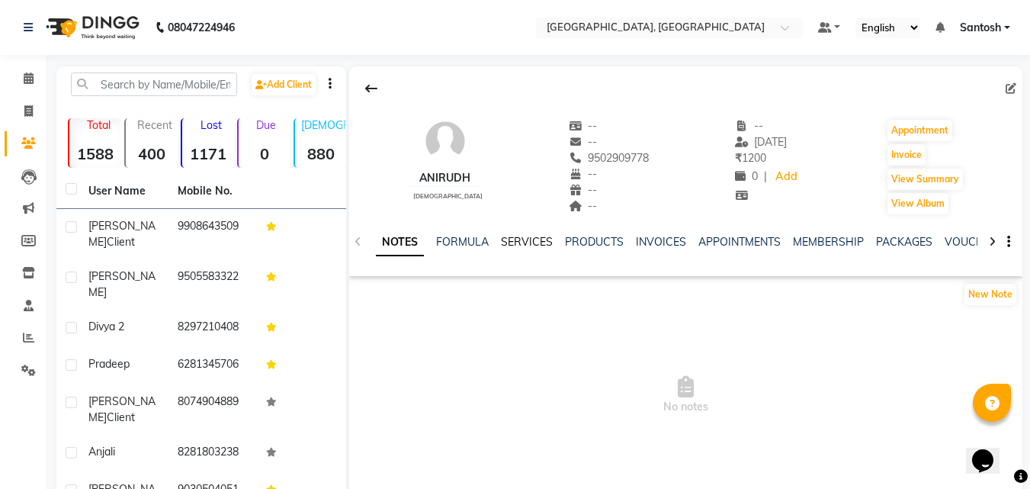
click at [526, 242] on link "SERVICES" at bounding box center [527, 242] width 52 height 14
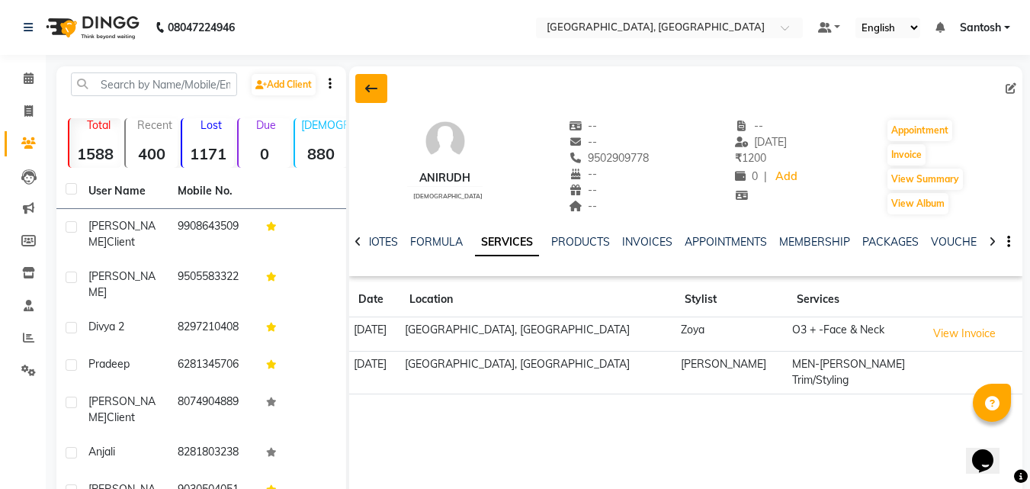
click at [377, 92] on icon at bounding box center [371, 88] width 12 height 12
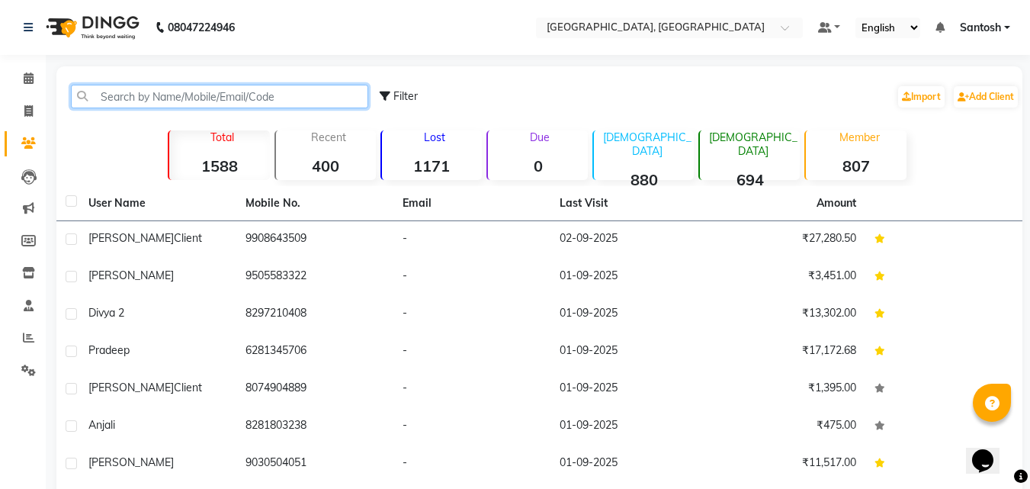
click at [142, 92] on input "text" at bounding box center [219, 97] width 297 height 24
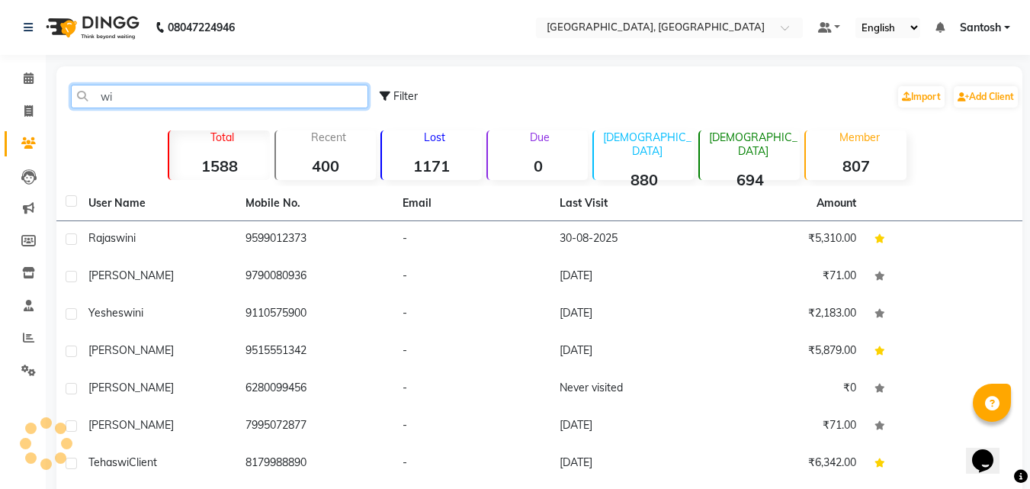
type input "w"
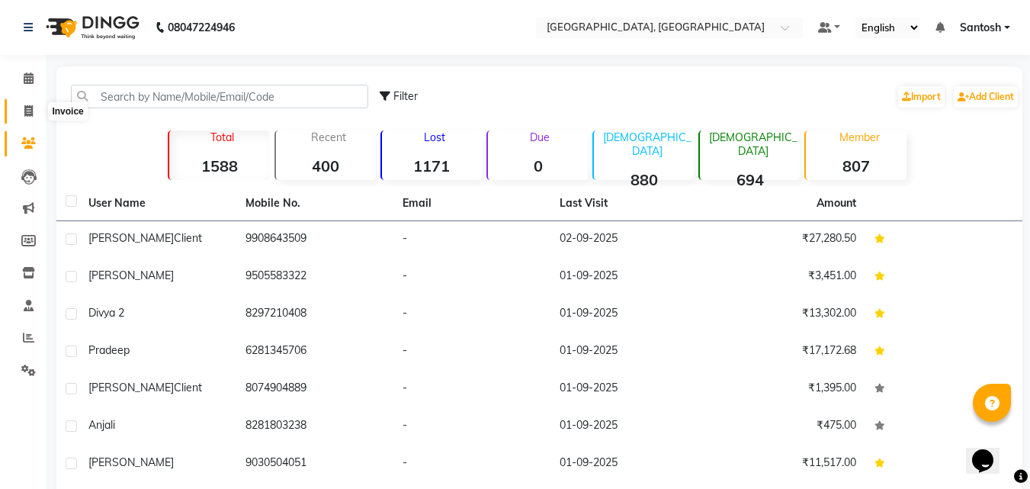
click at [26, 108] on icon at bounding box center [28, 110] width 8 height 11
select select "service"
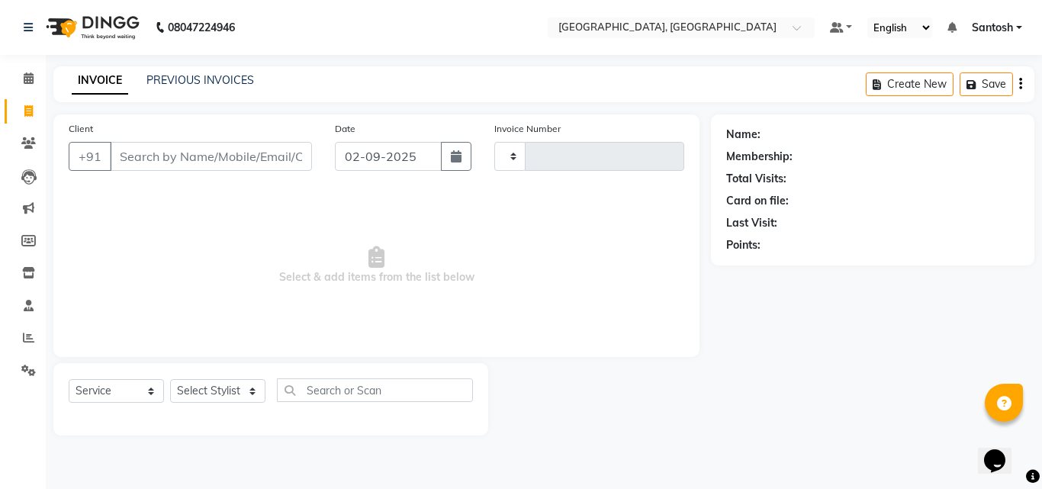
type input "1265"
select select "5506"
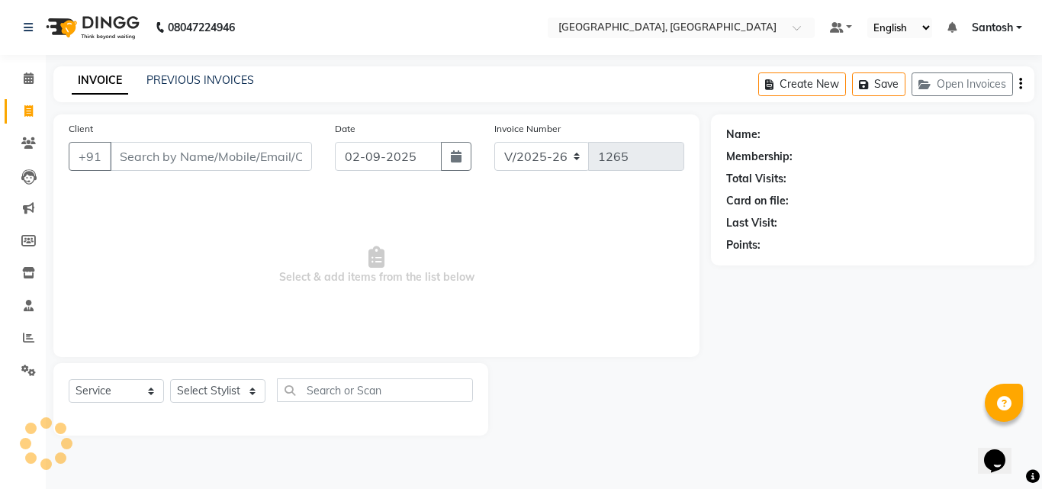
click at [138, 155] on input "Client" at bounding box center [211, 156] width 202 height 29
type input "w"
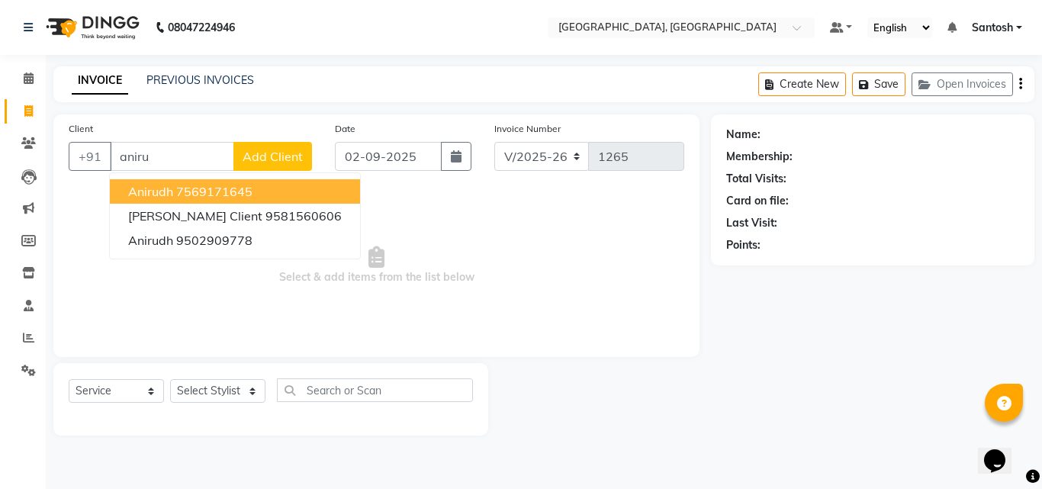
click at [197, 197] on ngb-highlight "7569171645" at bounding box center [214, 191] width 76 height 15
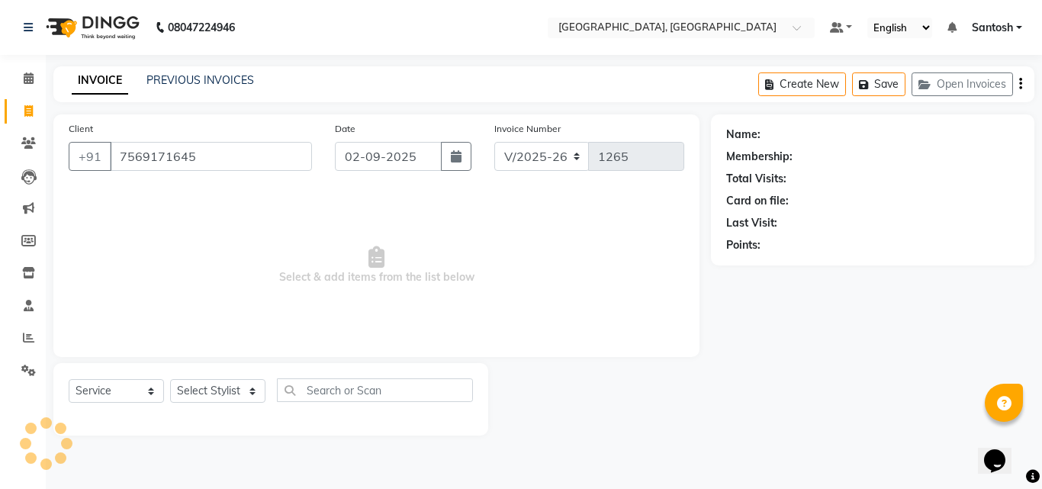
type input "7569171645"
select select "1: Object"
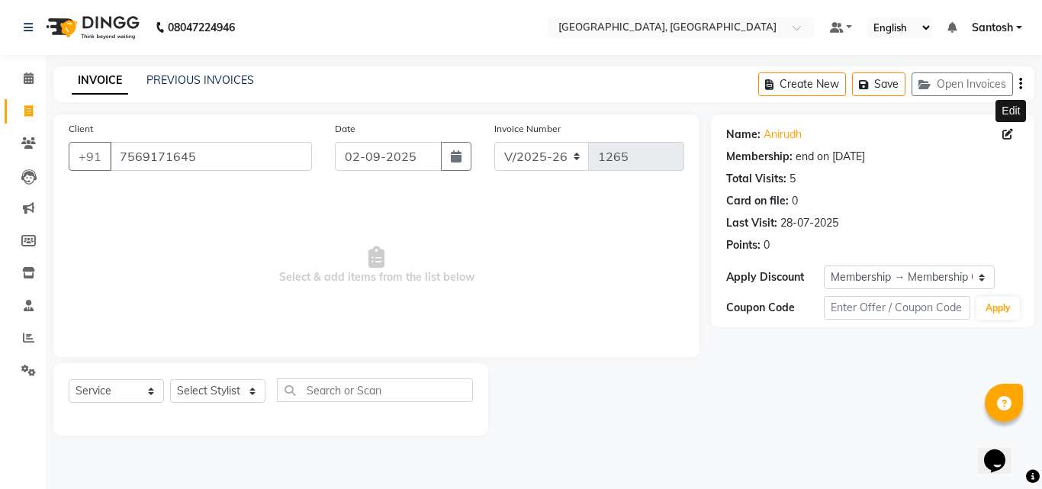
click at [1007, 133] on icon at bounding box center [1007, 134] width 11 height 11
select select "female"
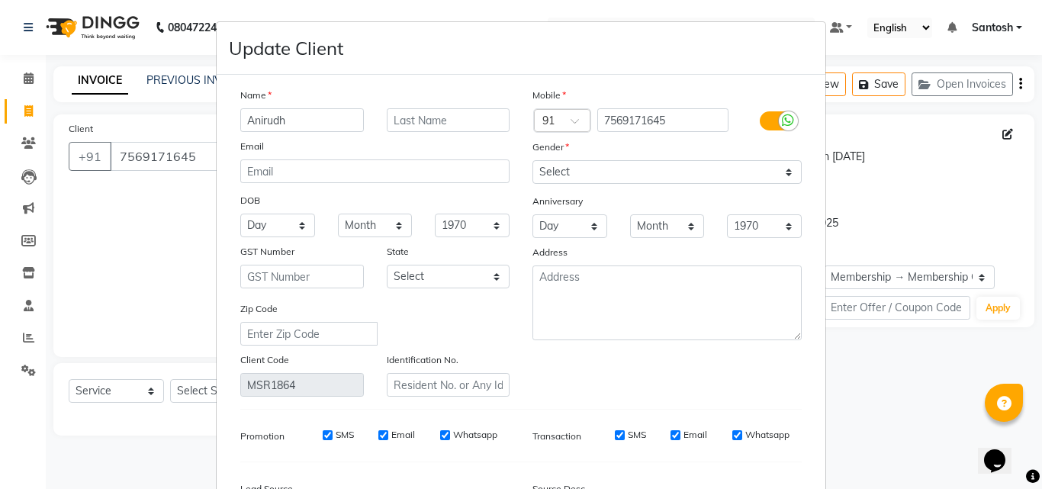
click at [867, 342] on ngb-modal-window "Update Client Name Anirudh Email DOB Day 01 02 03 04 05 06 07 08 09 10 11 12 13…" at bounding box center [521, 244] width 1042 height 489
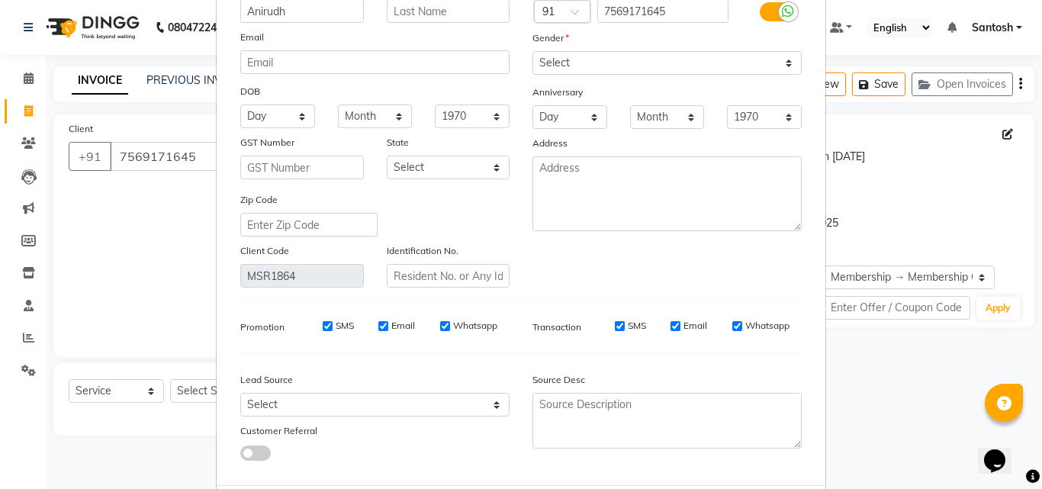
scroll to position [188, 0]
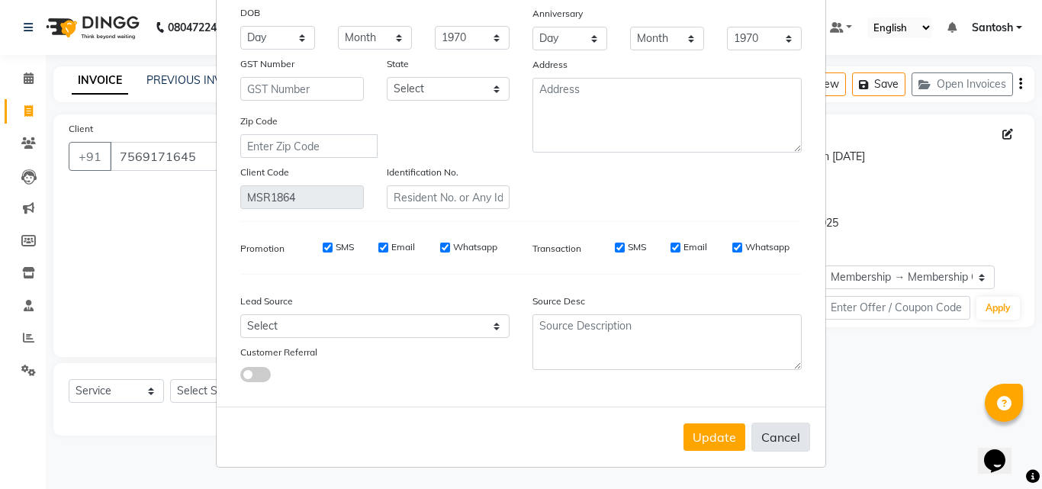
click at [768, 442] on button "Cancel" at bounding box center [780, 436] width 59 height 29
select select
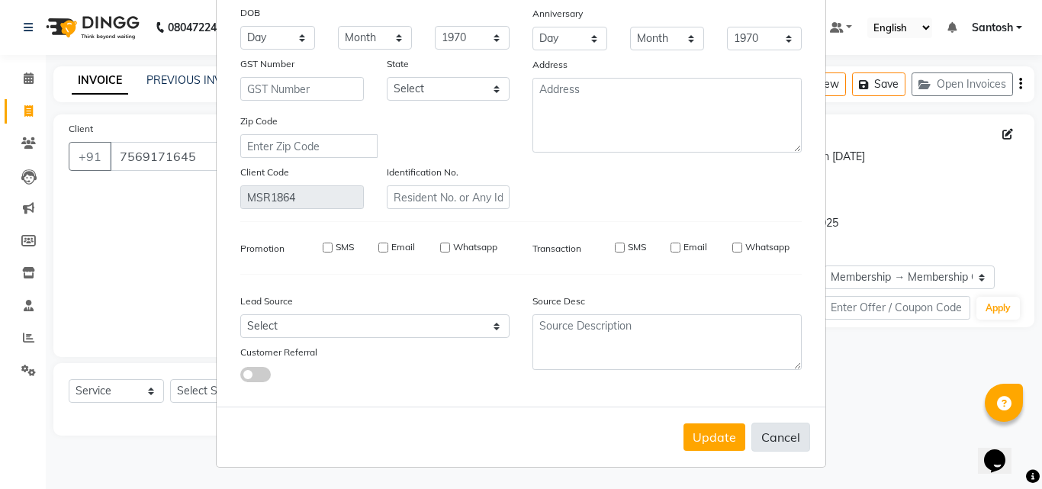
select select
checkbox input "false"
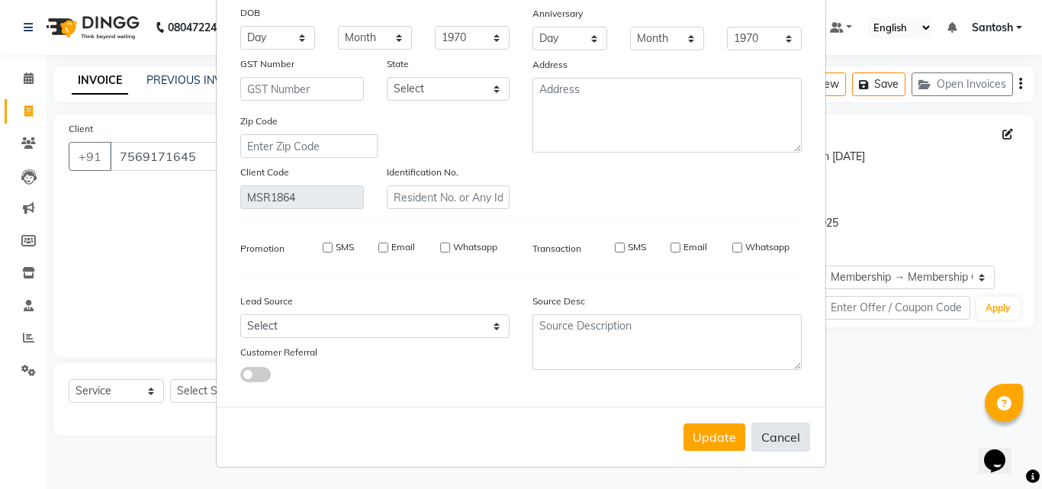
checkbox input "false"
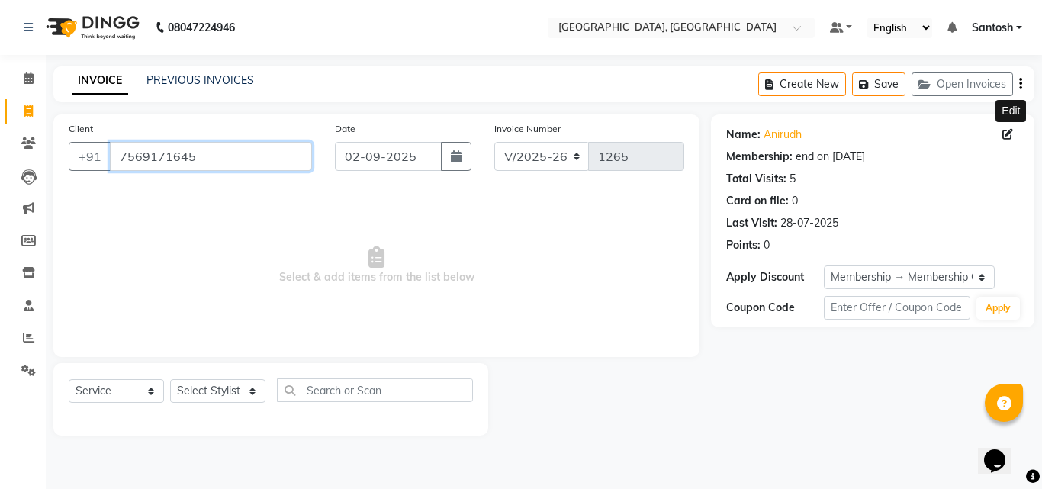
click at [242, 151] on input "7569171645" at bounding box center [211, 156] width 202 height 29
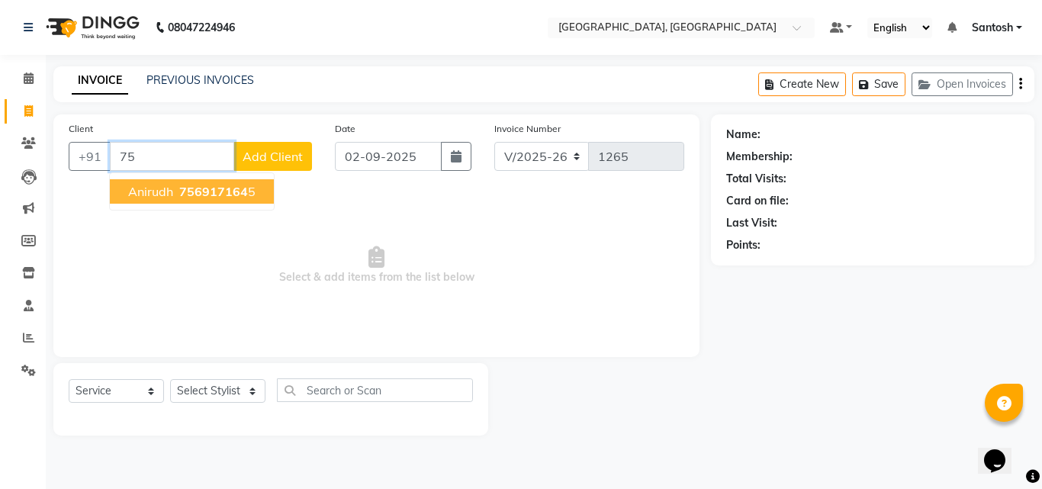
type input "7"
click at [224, 186] on ngb-highlight "950290 9778" at bounding box center [215, 191] width 79 height 15
type input "9502909778"
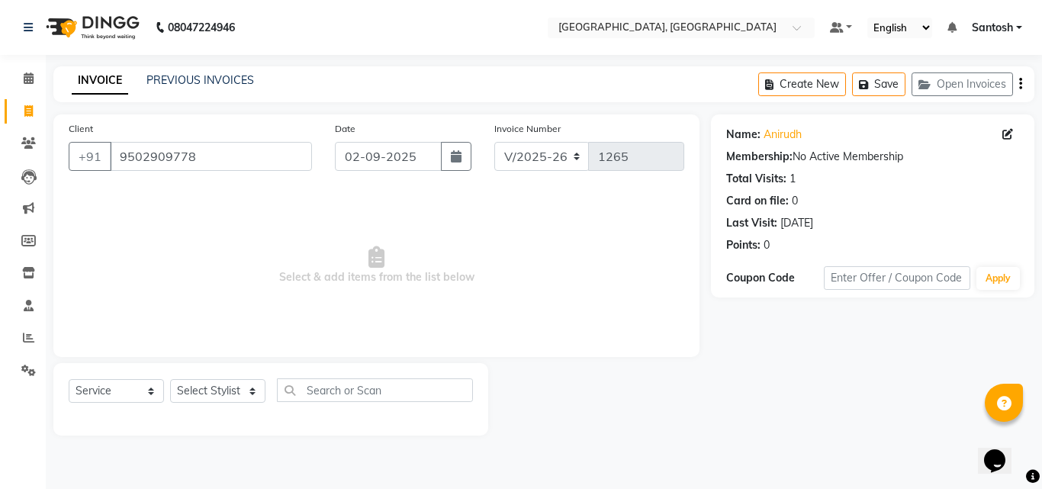
click at [781, 181] on div "Total Visits:" at bounding box center [756, 179] width 60 height 16
click at [789, 184] on div "1" at bounding box center [792, 179] width 6 height 16
click at [780, 127] on link "Anirudh" at bounding box center [782, 135] width 38 height 16
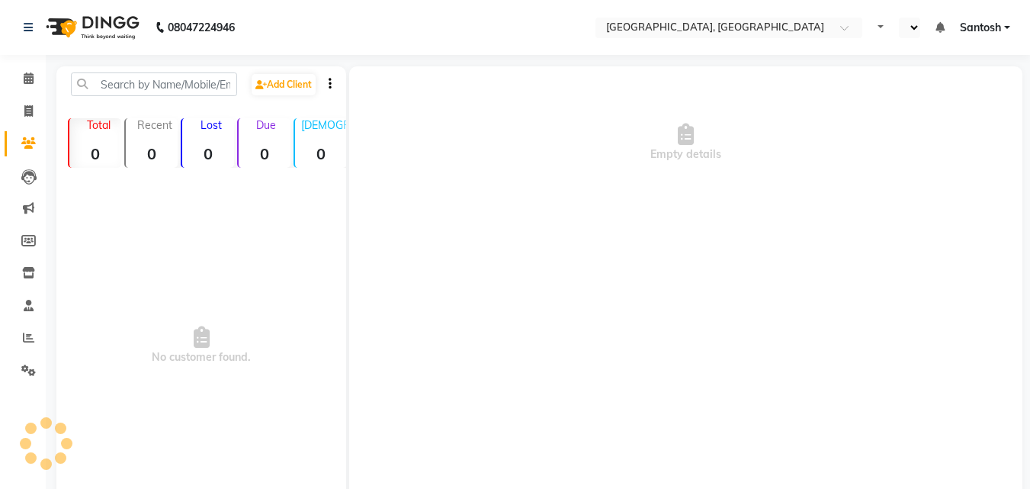
select select "en"
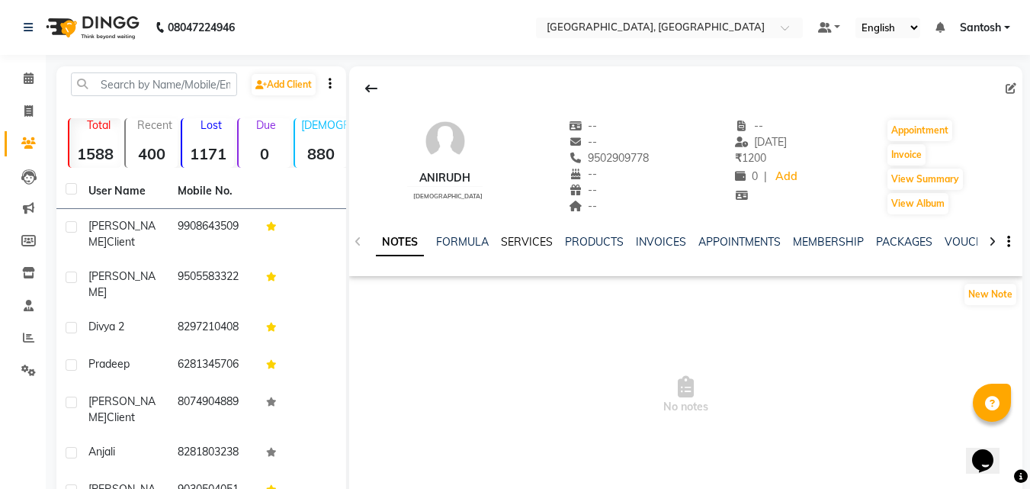
click at [511, 241] on link "SERVICES" at bounding box center [527, 242] width 52 height 14
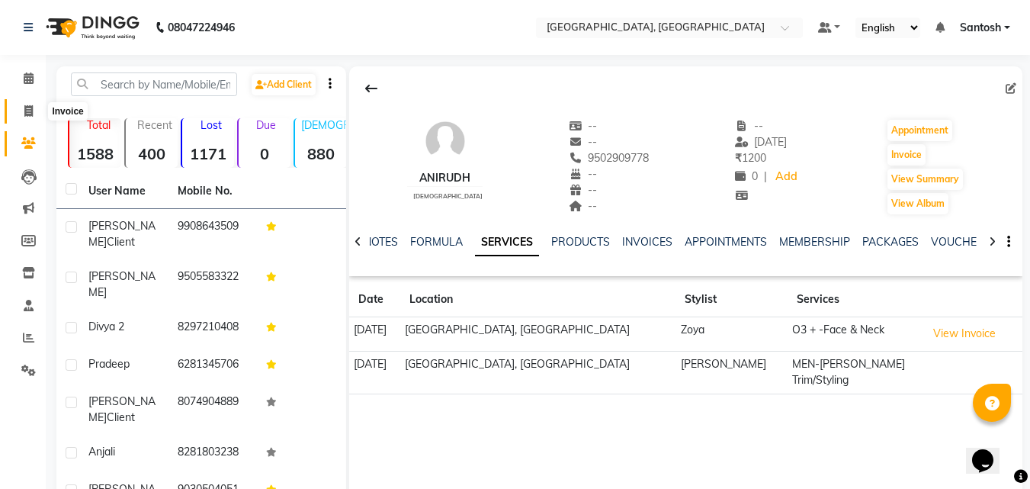
click at [27, 108] on icon at bounding box center [28, 110] width 8 height 11
select select "service"
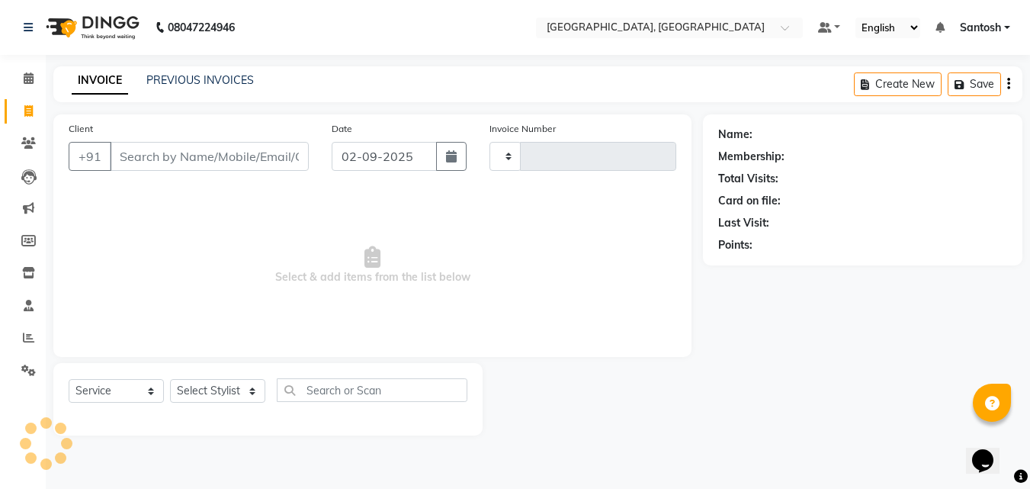
type input "1265"
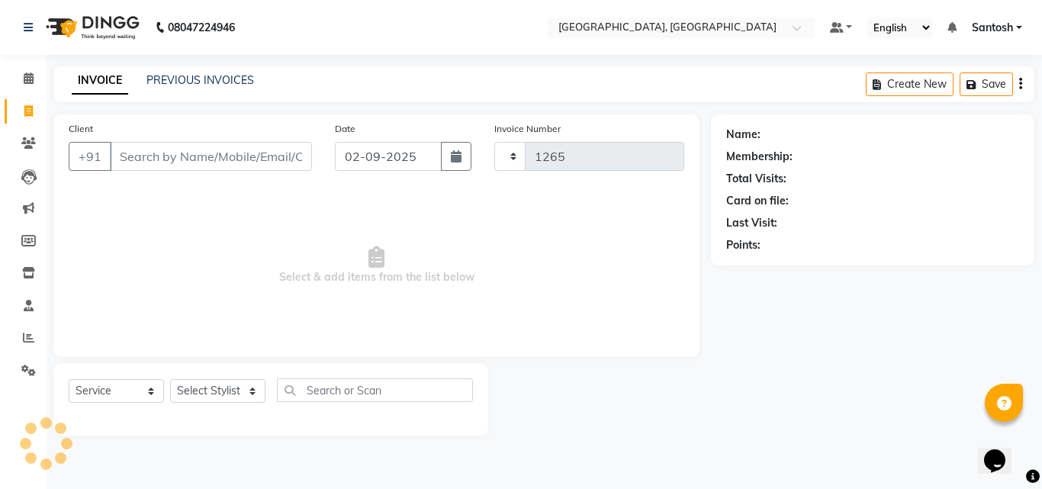
select select "5506"
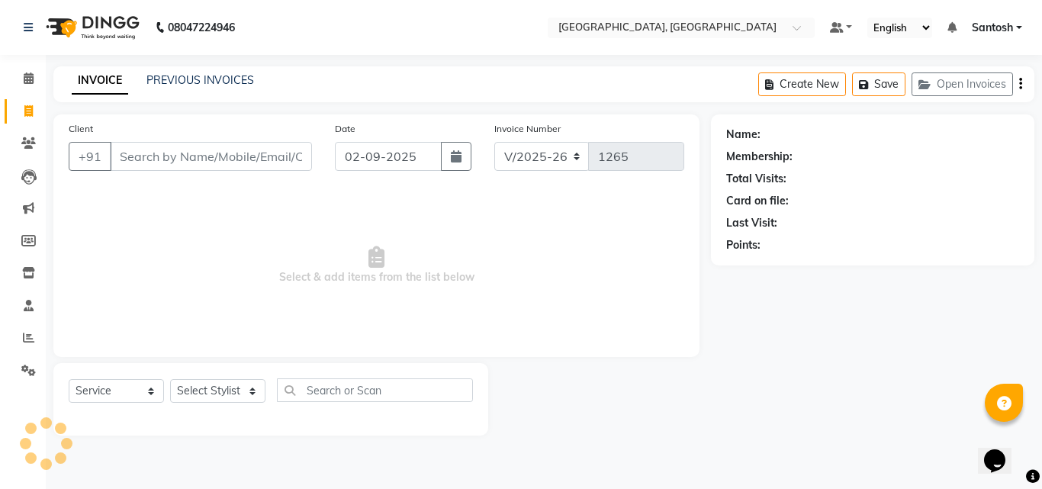
click at [173, 159] on input "Client" at bounding box center [211, 156] width 202 height 29
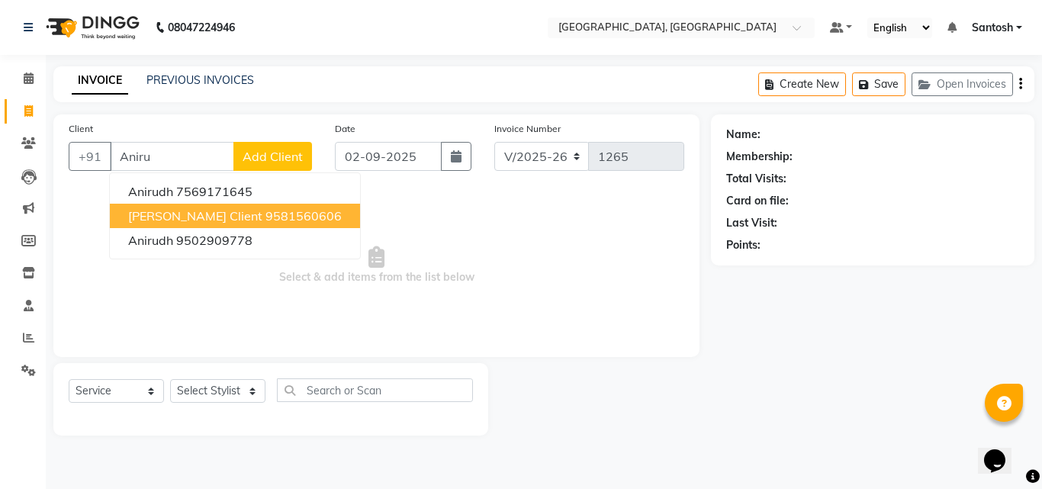
click at [181, 222] on span "[PERSON_NAME] Client" at bounding box center [195, 215] width 134 height 15
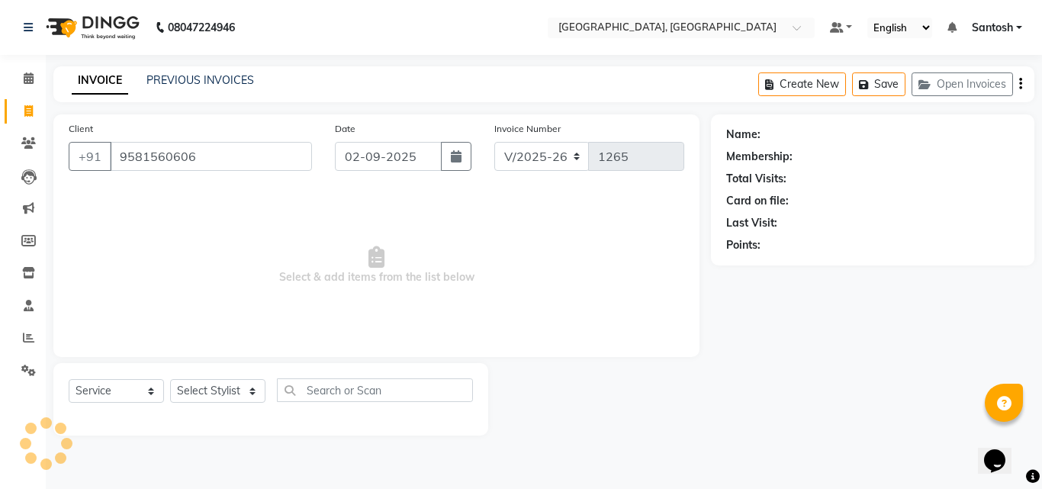
type input "9581560606"
select select "1: Object"
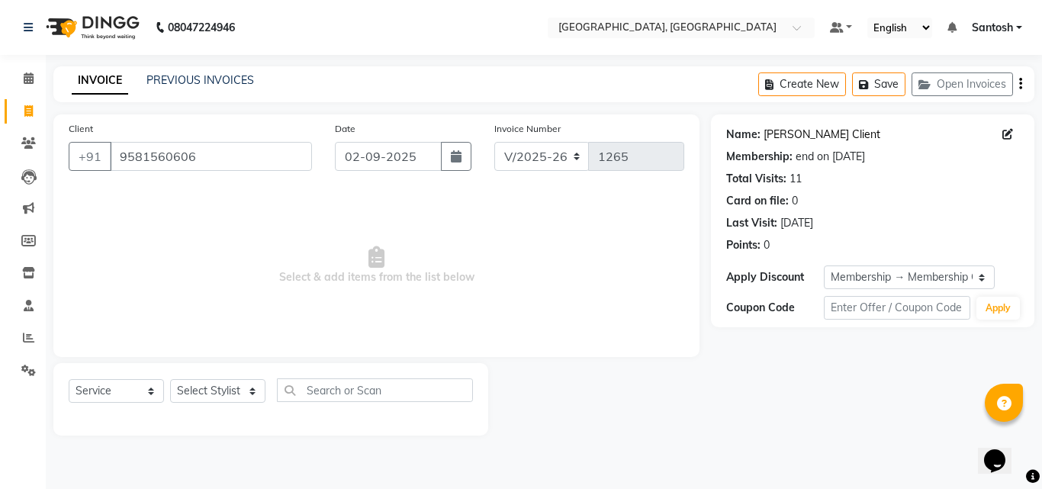
click at [779, 134] on link "[PERSON_NAME] Client" at bounding box center [821, 135] width 117 height 16
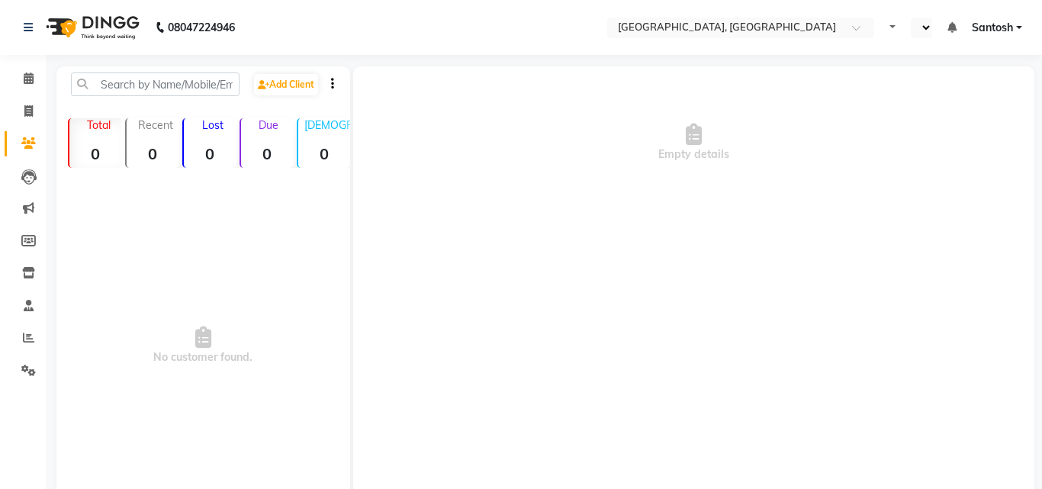
select select "en"
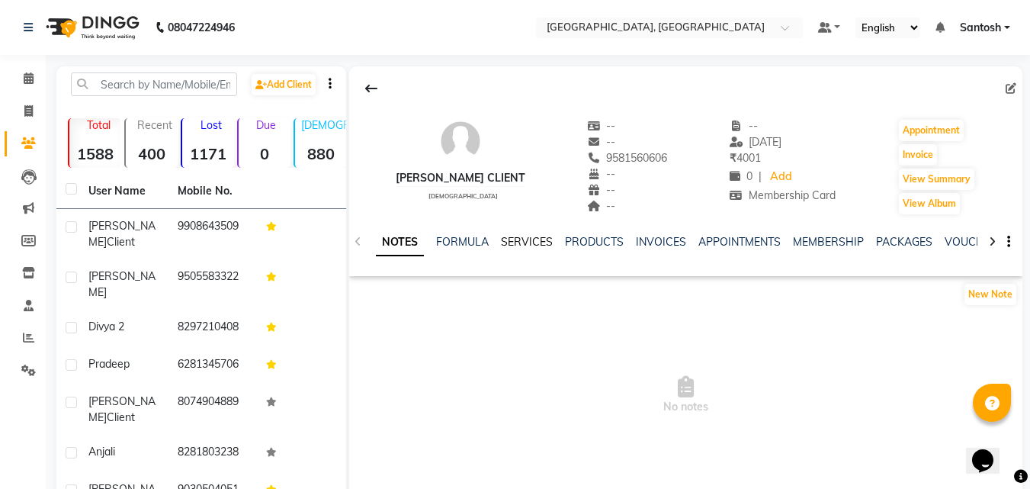
click at [538, 241] on link "SERVICES" at bounding box center [527, 242] width 52 height 14
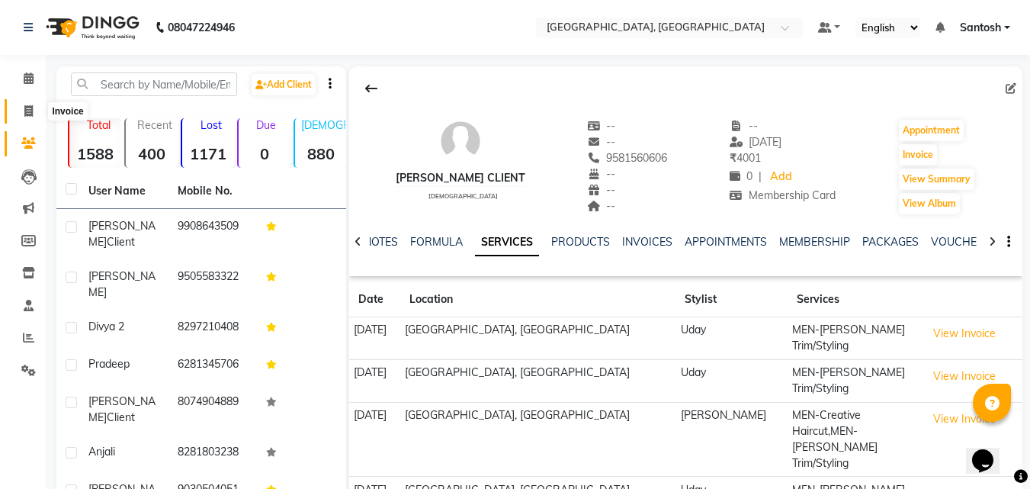
click at [24, 111] on icon at bounding box center [28, 110] width 8 height 11
select select "5506"
select select "service"
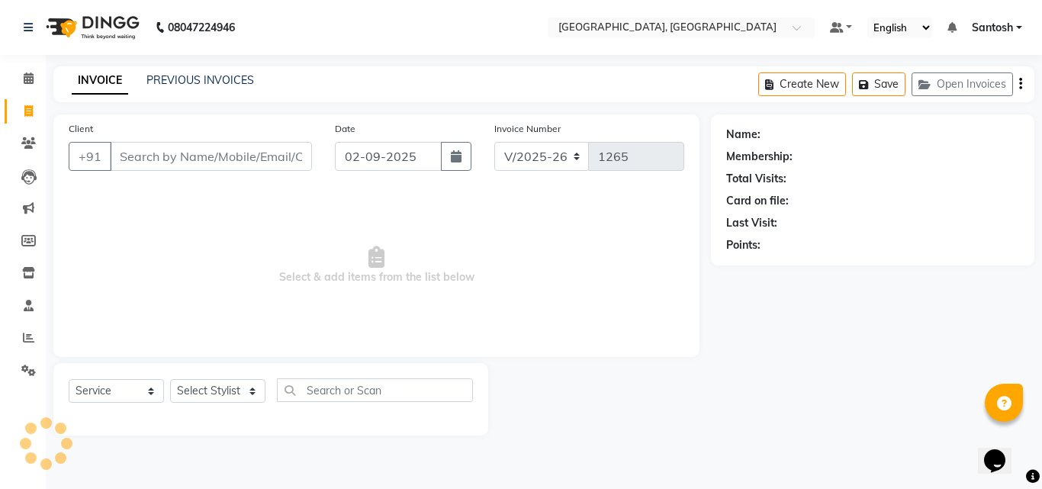
click at [128, 152] on input "Client" at bounding box center [211, 156] width 202 height 29
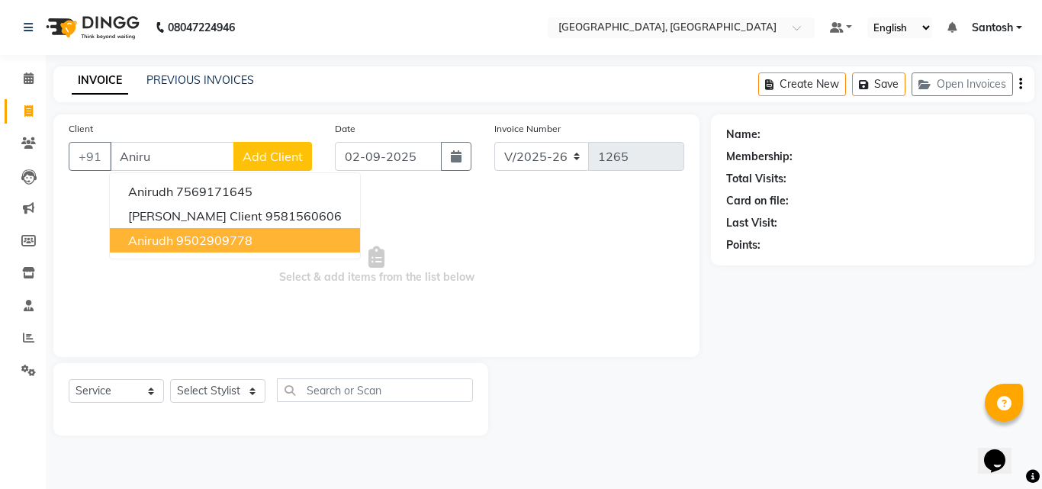
click at [230, 248] on button "[PERSON_NAME] 9502909778" at bounding box center [235, 240] width 250 height 24
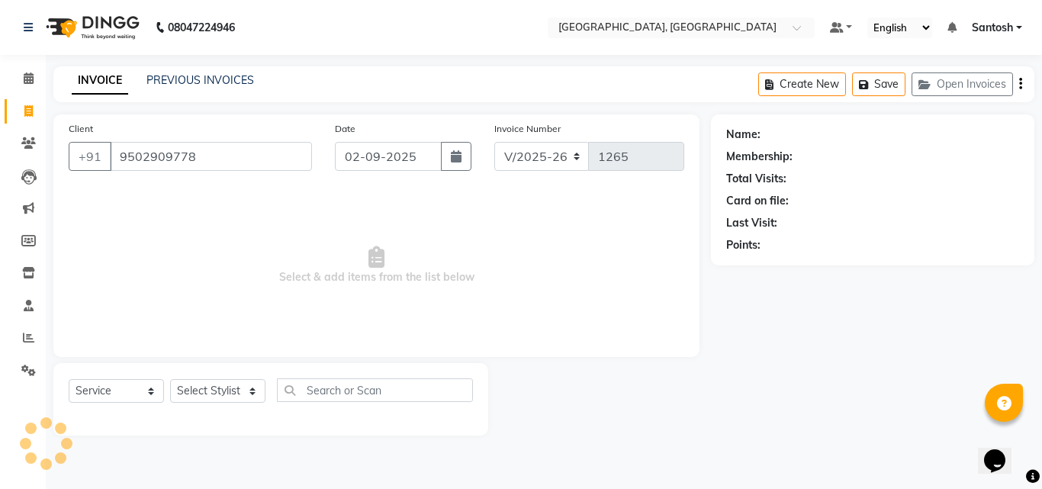
type input "9502909778"
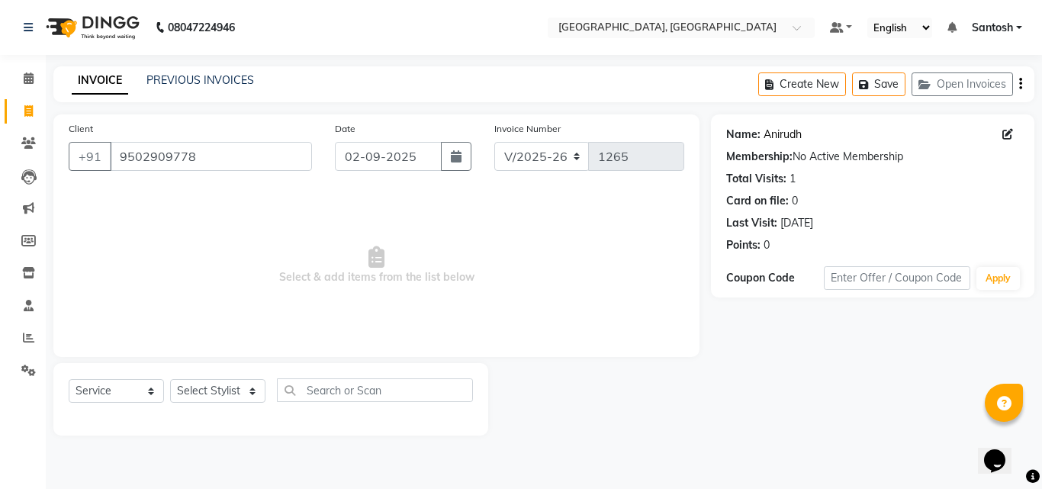
click at [786, 138] on link "Anirudh" at bounding box center [782, 135] width 38 height 16
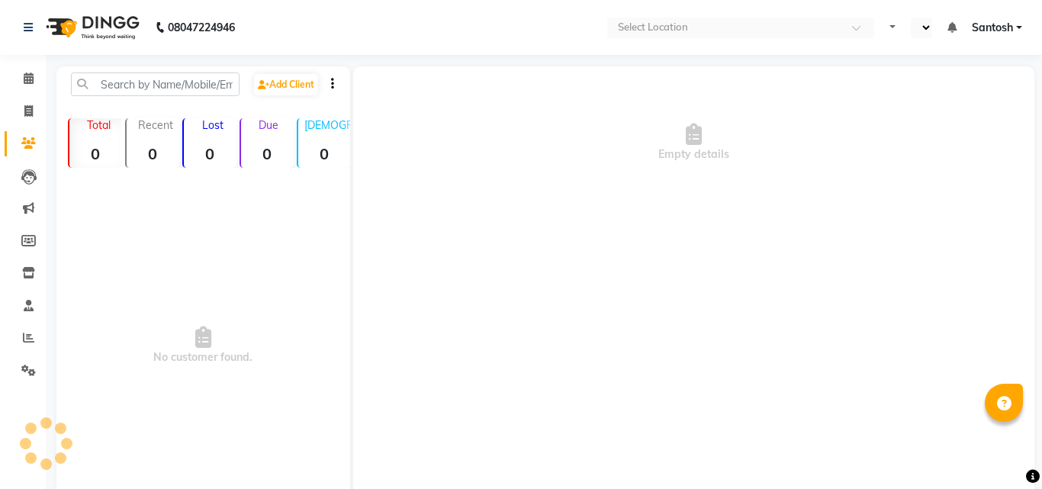
select select "en"
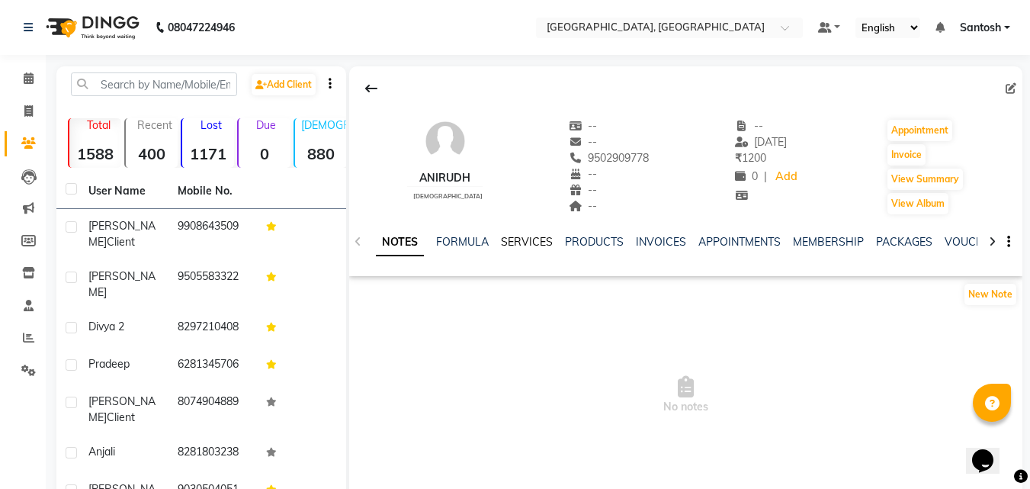
click at [539, 246] on link "SERVICES" at bounding box center [527, 242] width 52 height 14
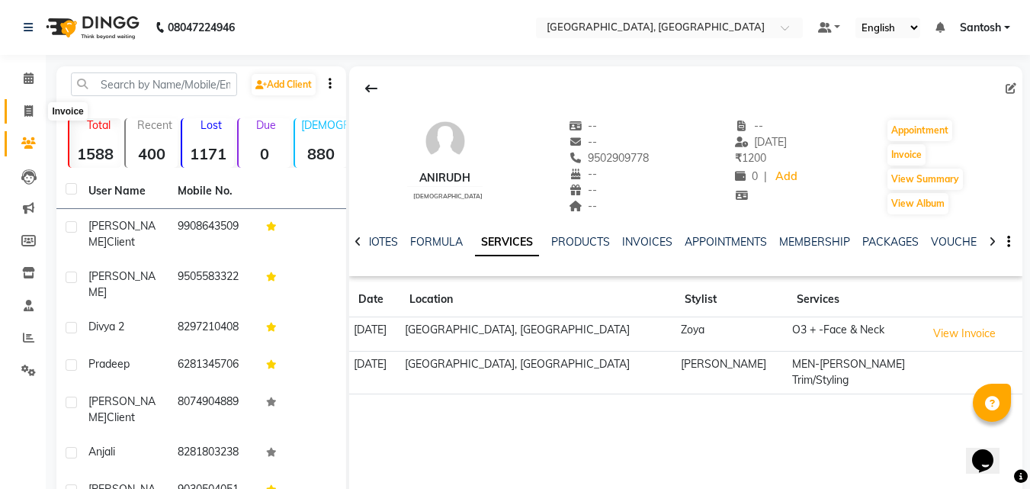
click at [33, 109] on icon at bounding box center [28, 110] width 8 height 11
select select "service"
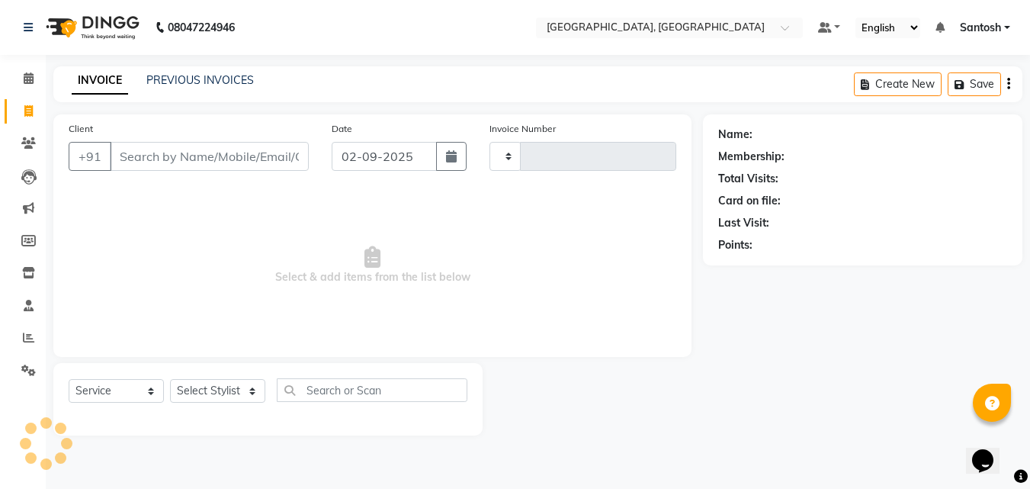
type input "1265"
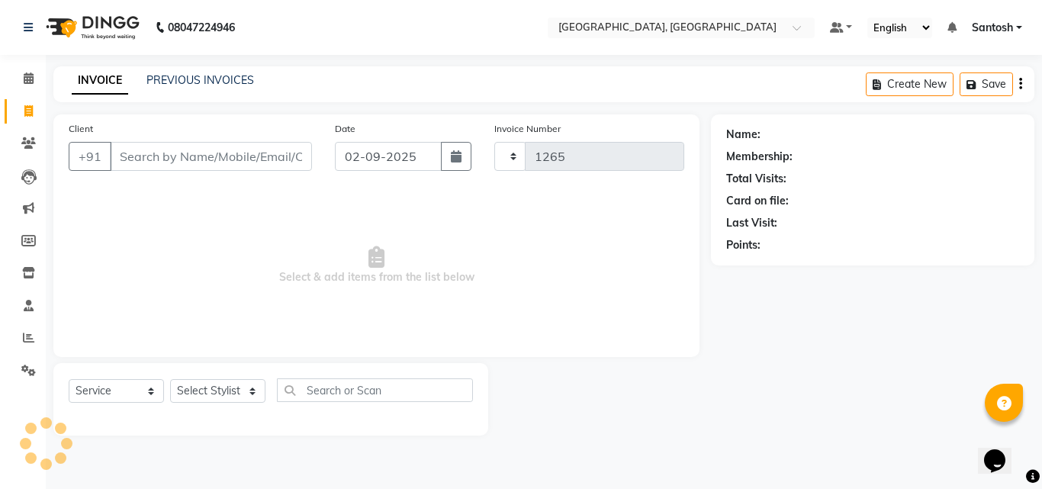
select select "5506"
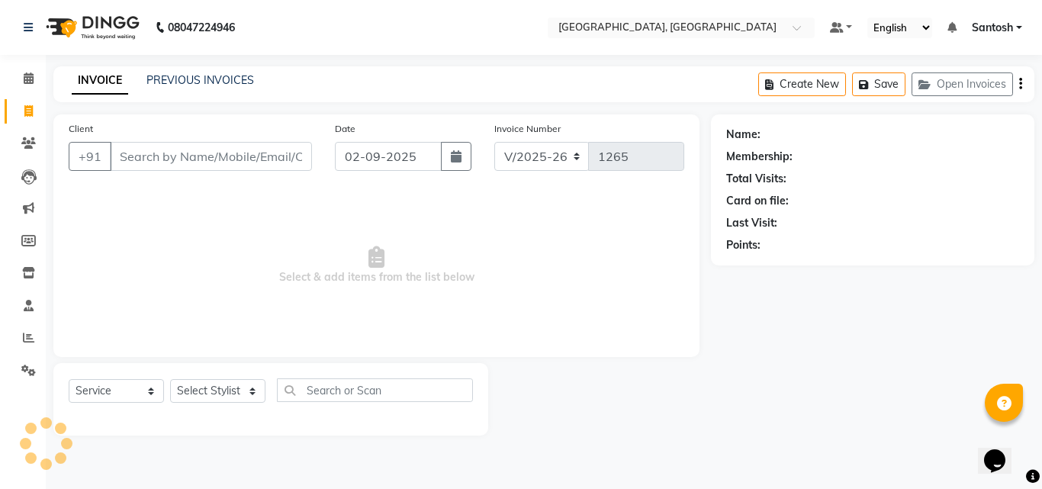
click at [154, 149] on input "Client" at bounding box center [211, 156] width 202 height 29
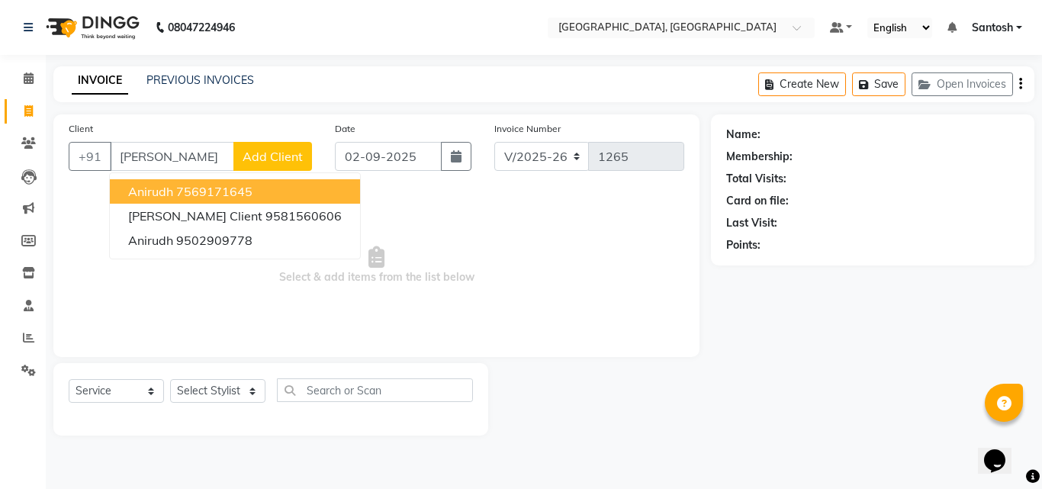
click at [194, 197] on ngb-highlight "7569171645" at bounding box center [214, 191] width 76 height 15
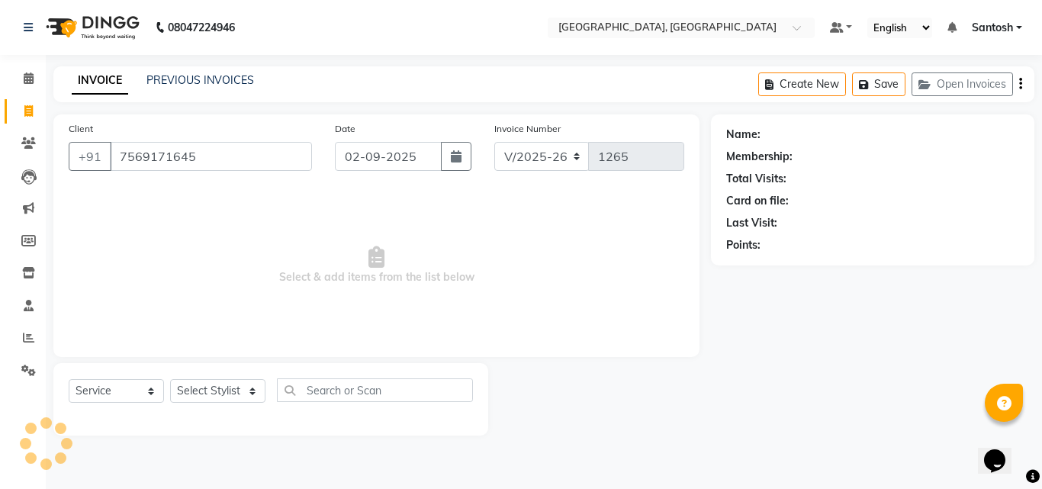
type input "7569171645"
select select "1: Object"
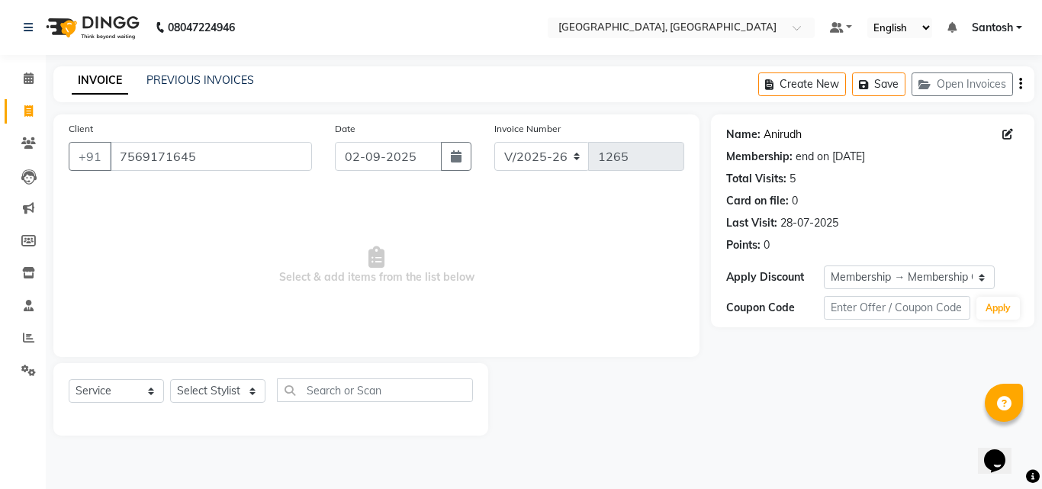
click at [789, 131] on link "Anirudh" at bounding box center [782, 135] width 38 height 16
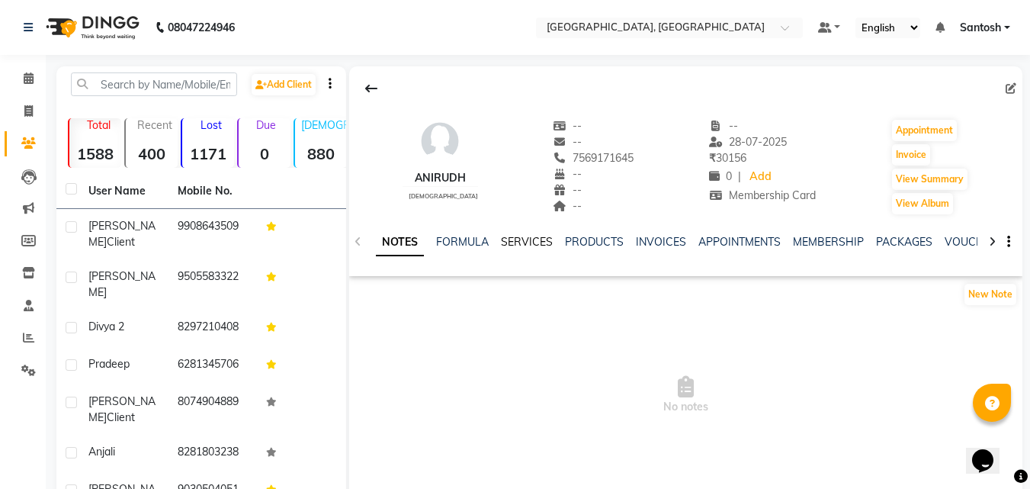
click at [531, 243] on link "SERVICES" at bounding box center [527, 242] width 52 height 14
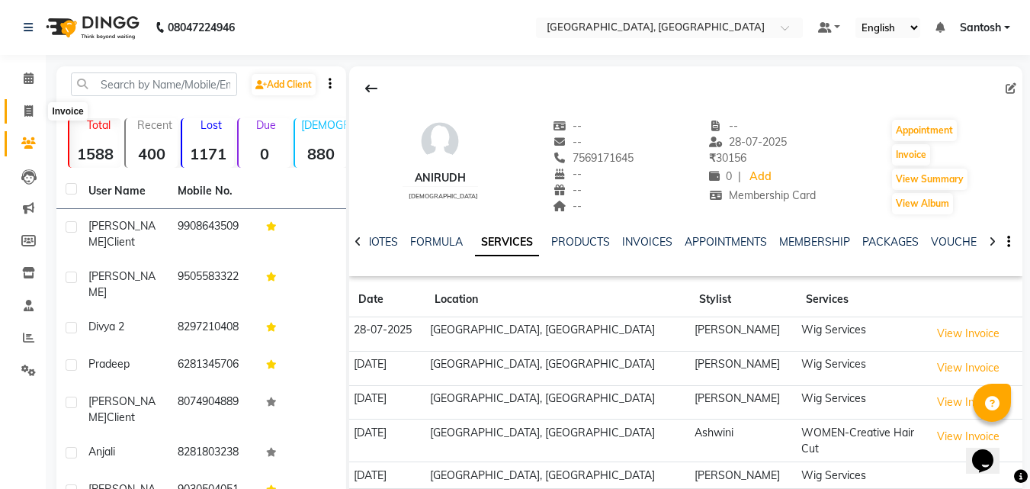
click at [23, 111] on span at bounding box center [28, 112] width 27 height 18
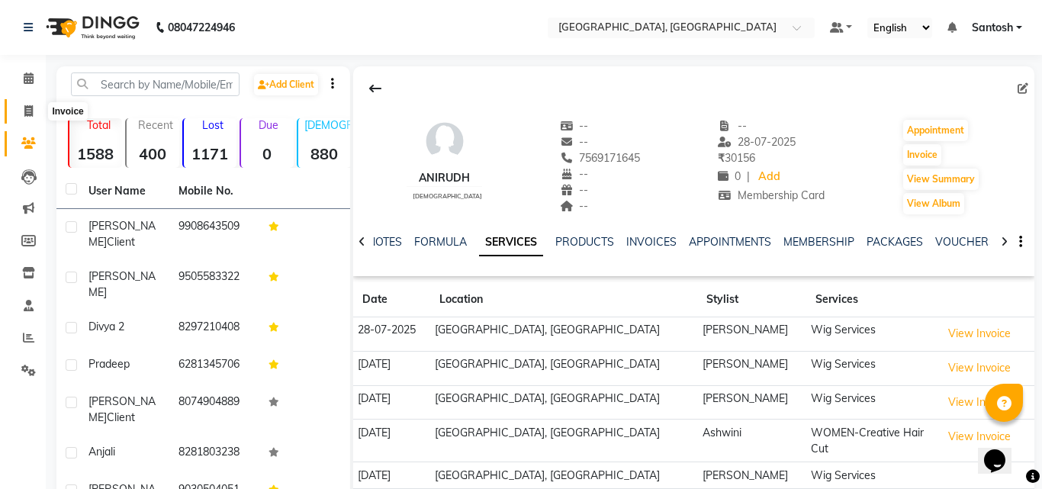
select select "5506"
select select "service"
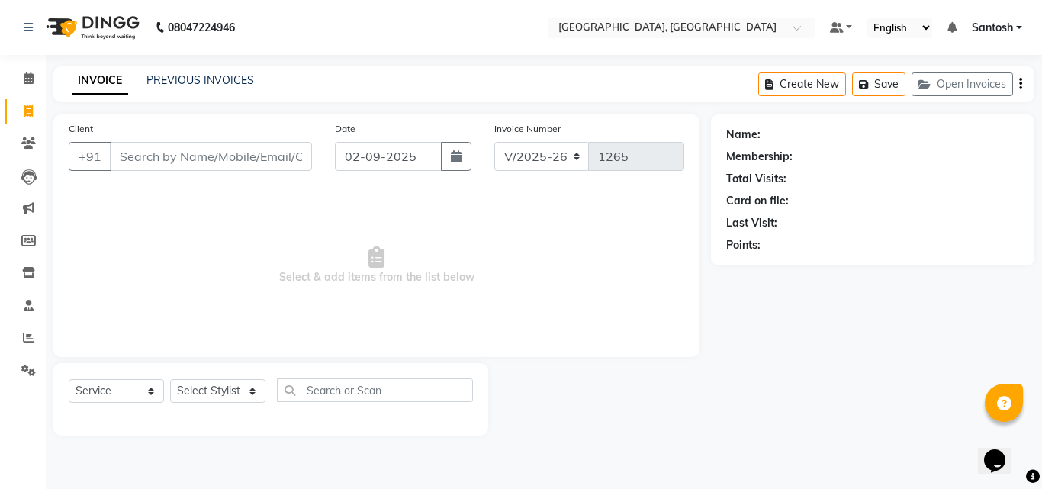
click at [165, 163] on input "Client" at bounding box center [211, 156] width 202 height 29
click at [215, 78] on link "PREVIOUS INVOICES" at bounding box center [200, 80] width 108 height 14
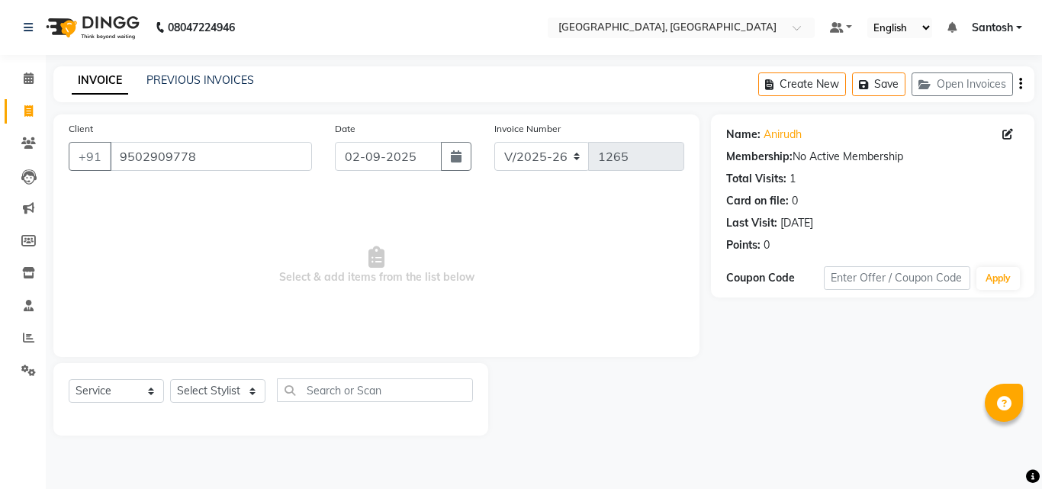
select select "5506"
select select "service"
click at [165, 78] on link "PREVIOUS INVOICES" at bounding box center [200, 80] width 108 height 14
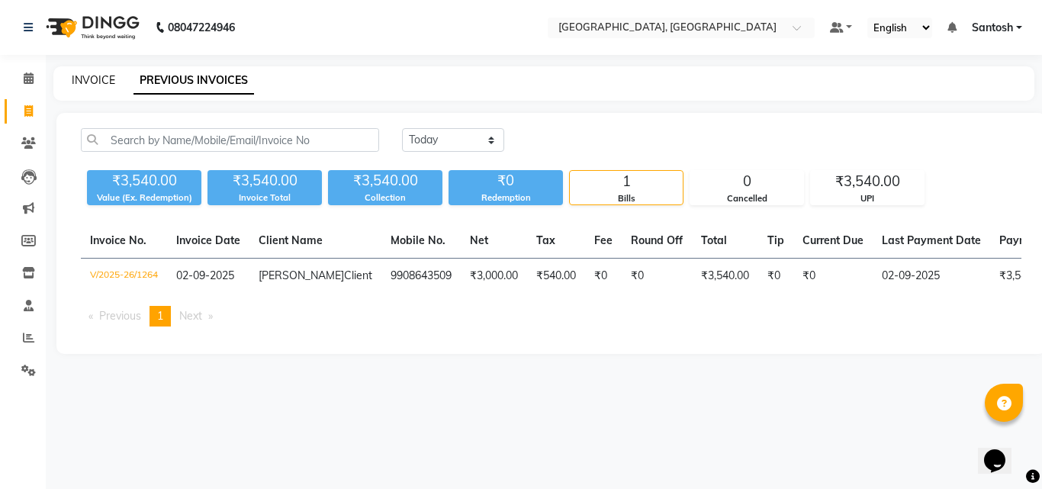
click at [98, 83] on link "INVOICE" at bounding box center [93, 80] width 43 height 14
select select "service"
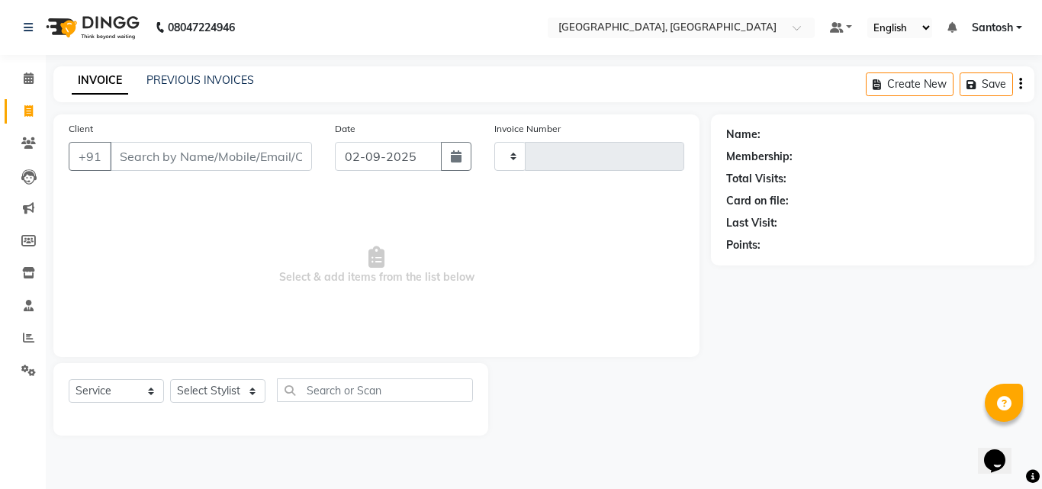
type input "1265"
select select "5506"
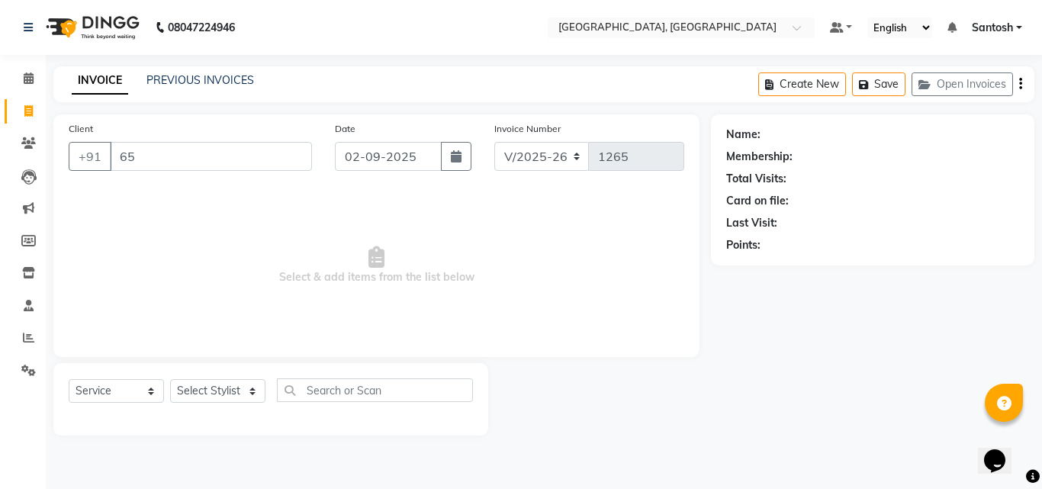
type input "6"
type input "."
type input "0"
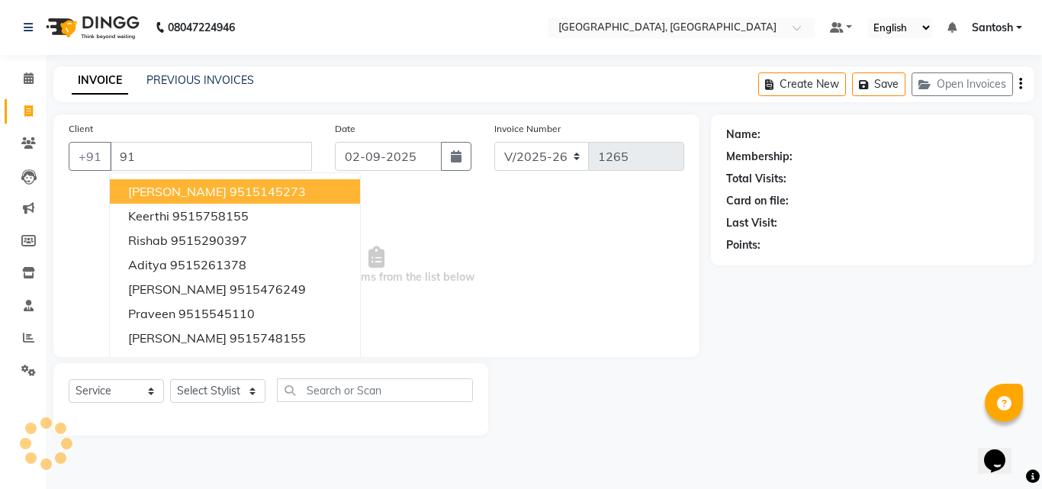
type input "9"
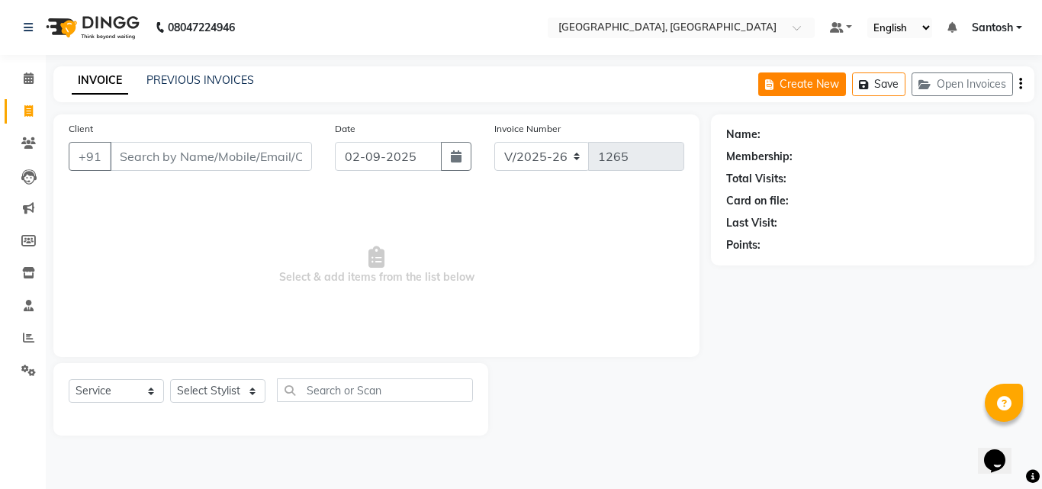
click at [810, 86] on button "Create New" at bounding box center [802, 84] width 88 height 24
select select "5506"
select select "service"
click at [814, 80] on button "Create New" at bounding box center [802, 84] width 88 height 24
select select "service"
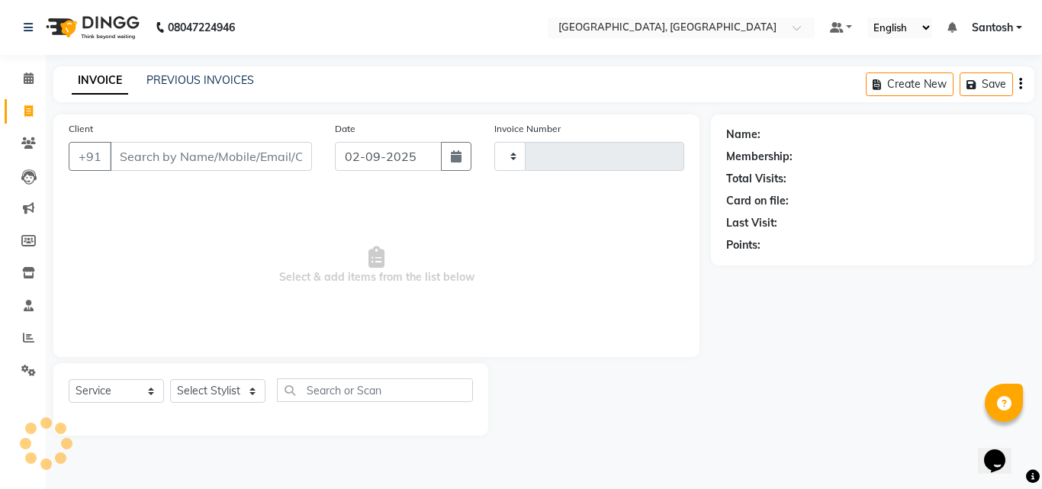
type input "1265"
select select "5506"
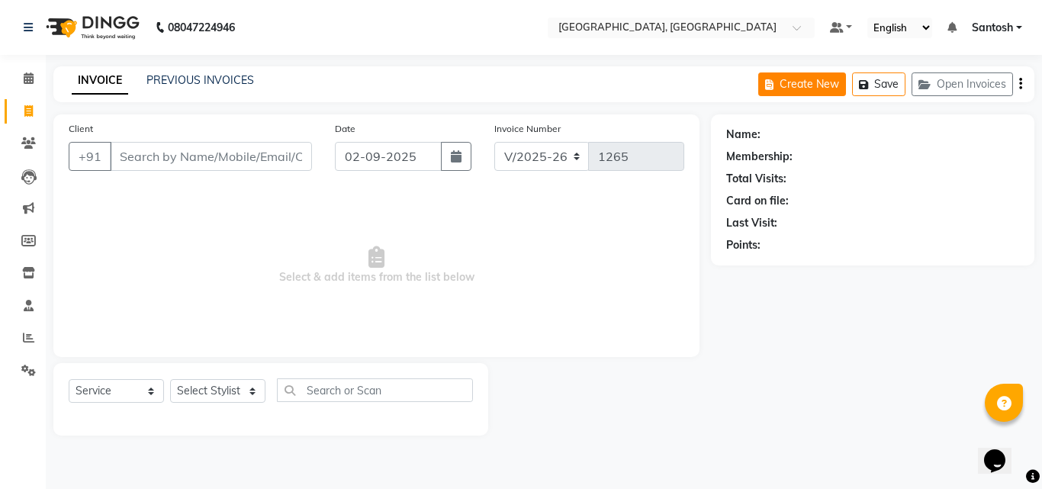
click at [811, 75] on button "Create New" at bounding box center [802, 84] width 88 height 24
select select "5506"
select select "service"
